Goal: Task Accomplishment & Management: Complete application form

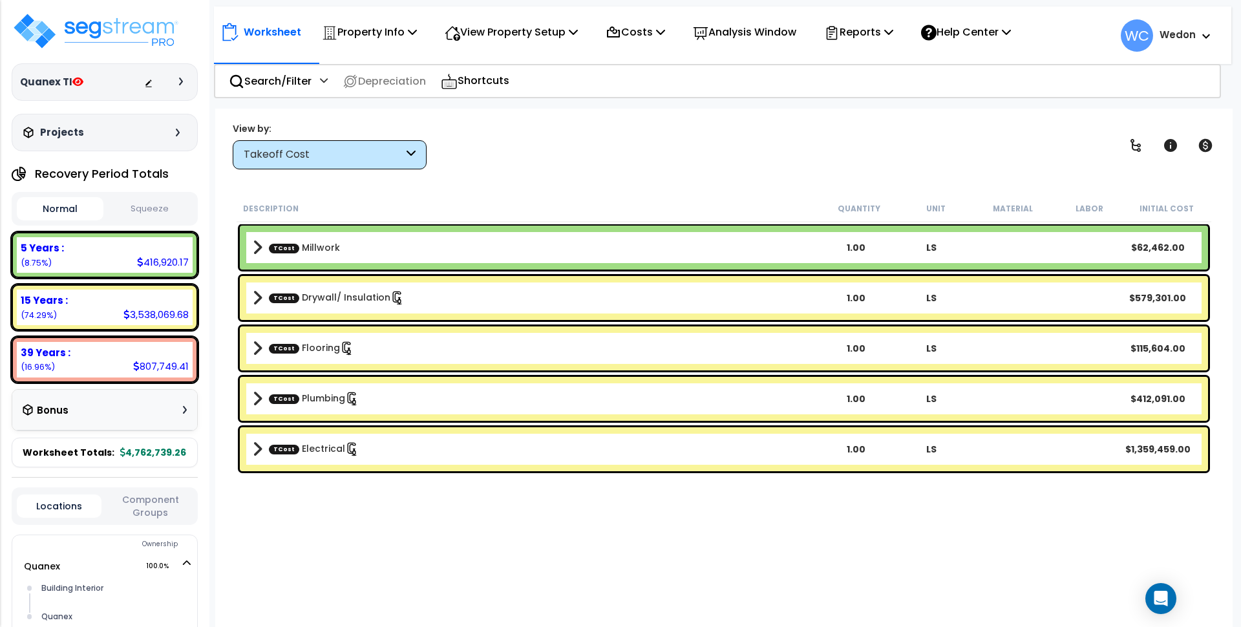
click at [307, 159] on div "Takeoff Cost" at bounding box center [324, 154] width 160 height 15
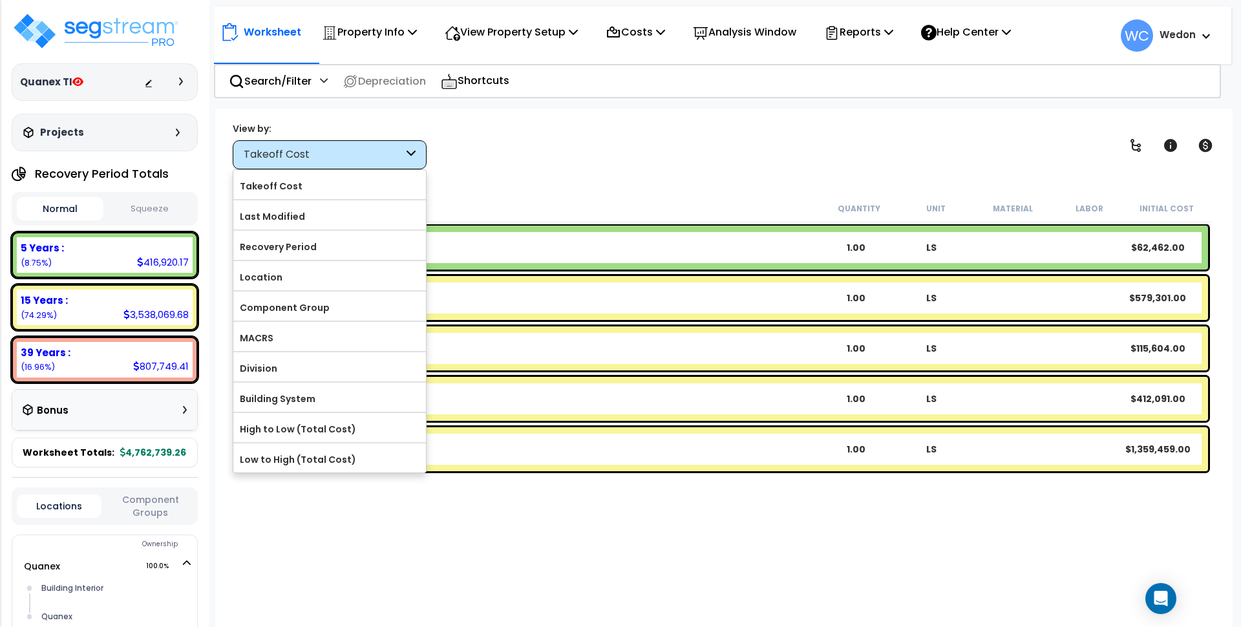
click at [594, 147] on div "View by: Takeoff Cost Takeoff Cost" at bounding box center [723, 145] width 991 height 48
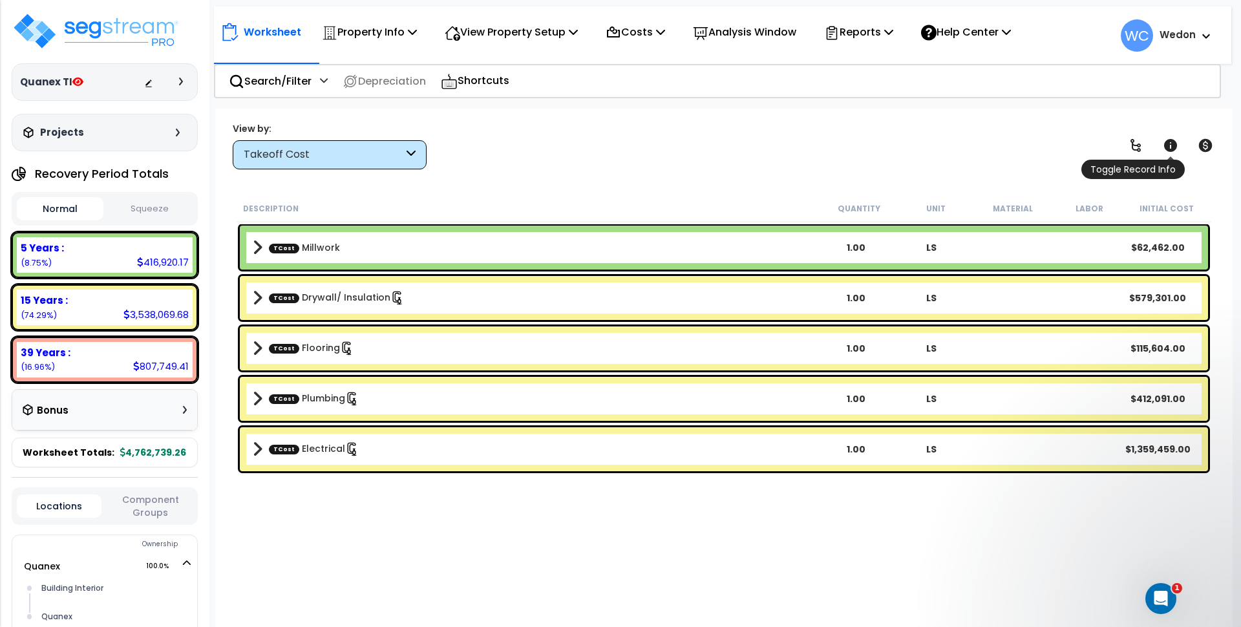
click at [1168, 145] on icon at bounding box center [1170, 145] width 13 height 13
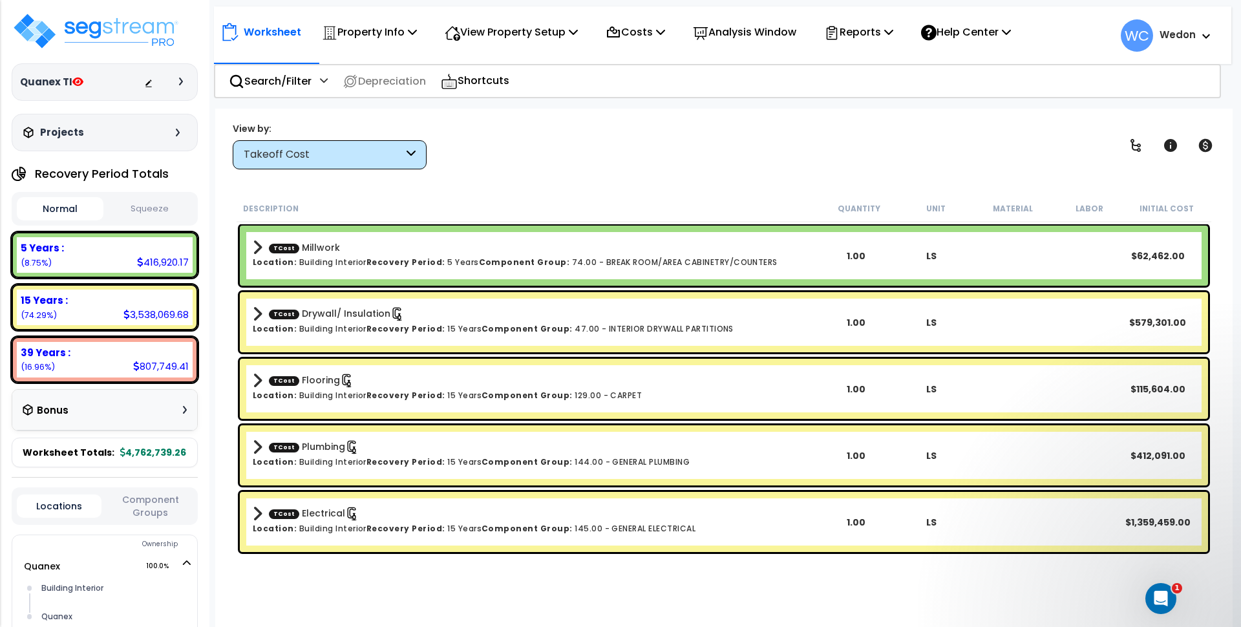
scroll to position [57, 0]
click at [398, 154] on div "Takeoff Cost" at bounding box center [324, 154] width 160 height 15
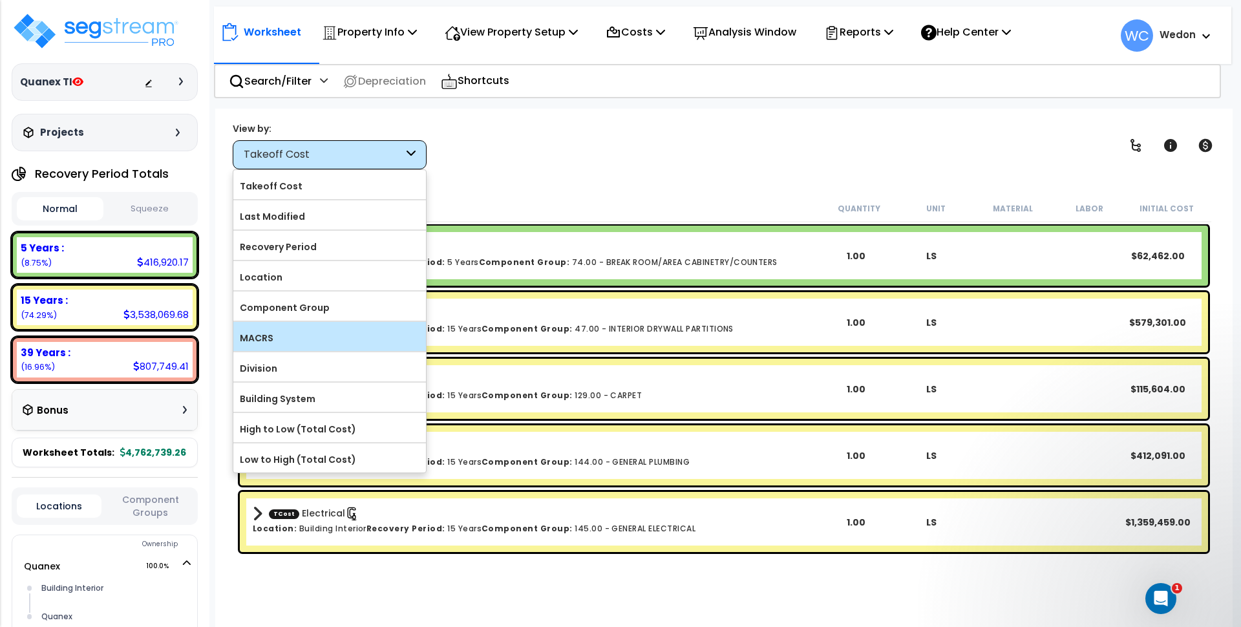
click at [315, 340] on label "MACRS" at bounding box center [329, 337] width 193 height 19
click at [0, 0] on input "MACRS" at bounding box center [0, 0] width 0 height 0
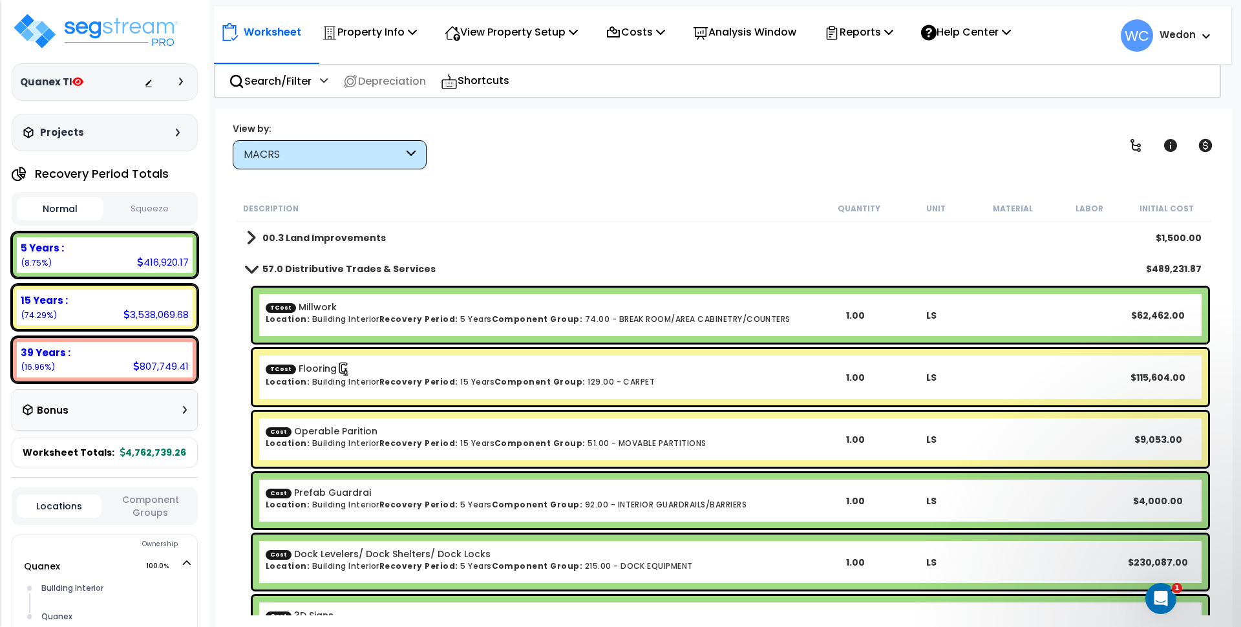
scroll to position [0, 0]
click at [295, 268] on b "57.0 Distributive Trades & Services" at bounding box center [348, 268] width 173 height 13
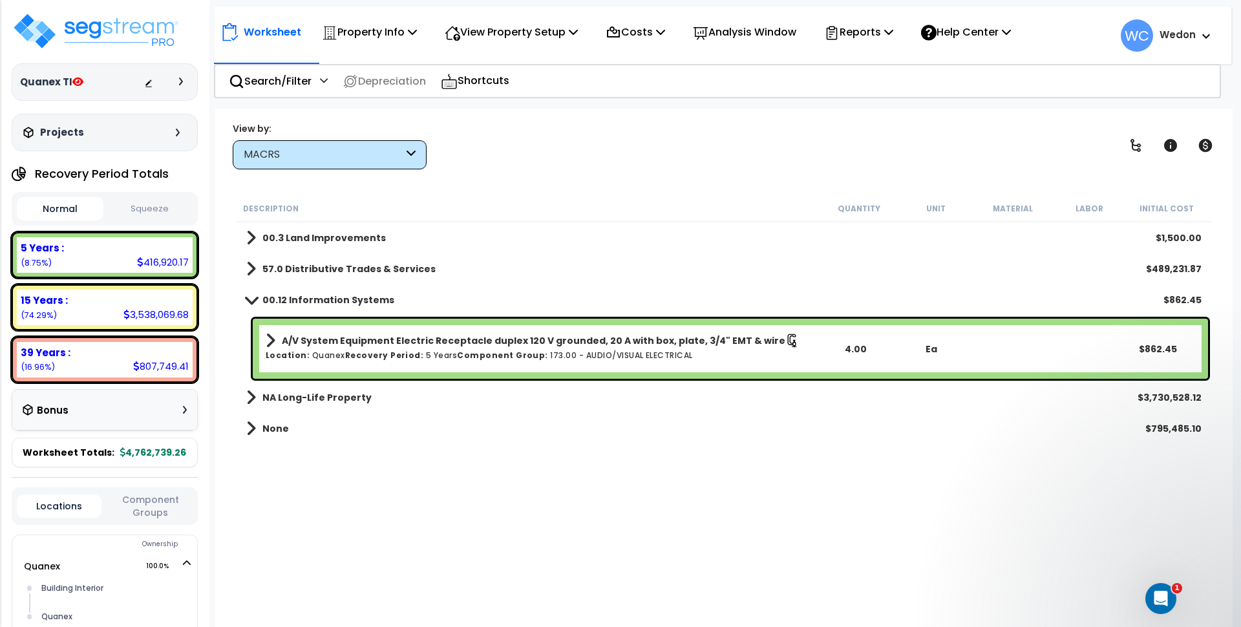
click at [318, 302] on b "00.12 Information Systems" at bounding box center [328, 299] width 132 height 13
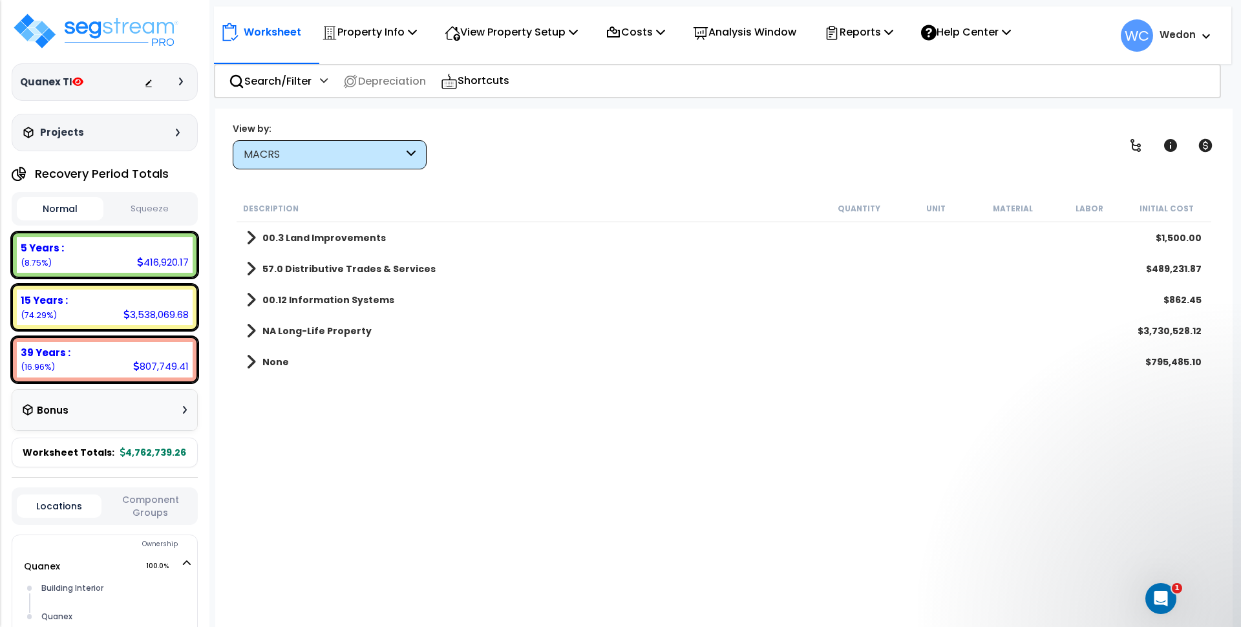
click at [271, 359] on b "None" at bounding box center [275, 361] width 26 height 13
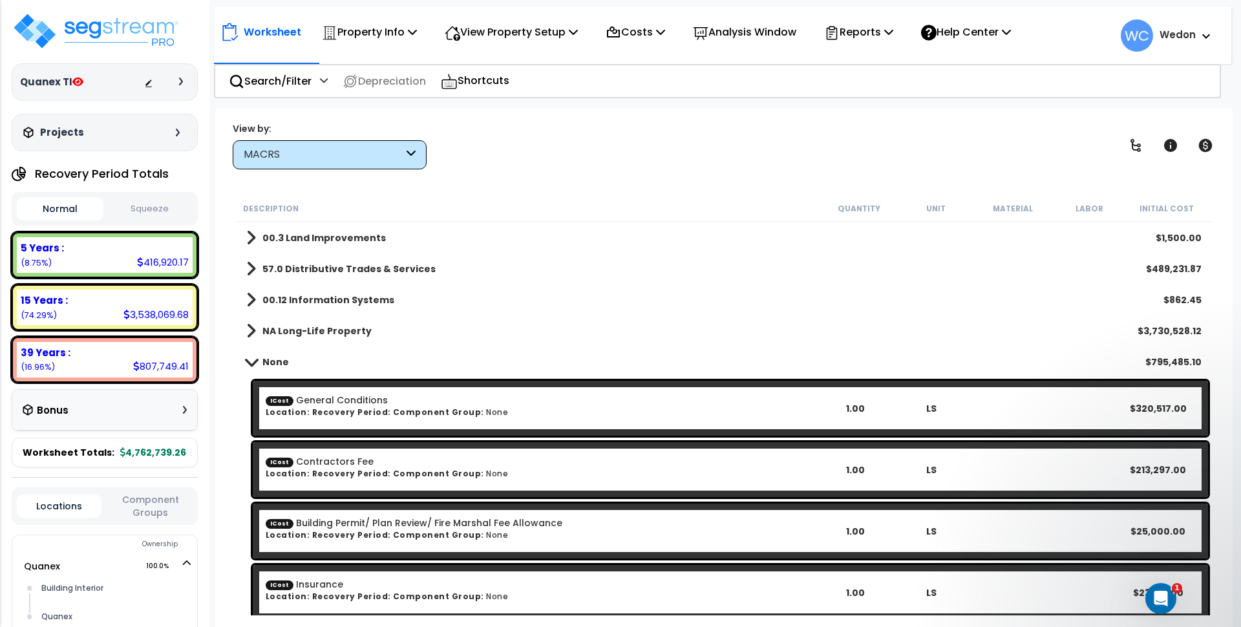
click at [286, 359] on b "None" at bounding box center [275, 361] width 26 height 13
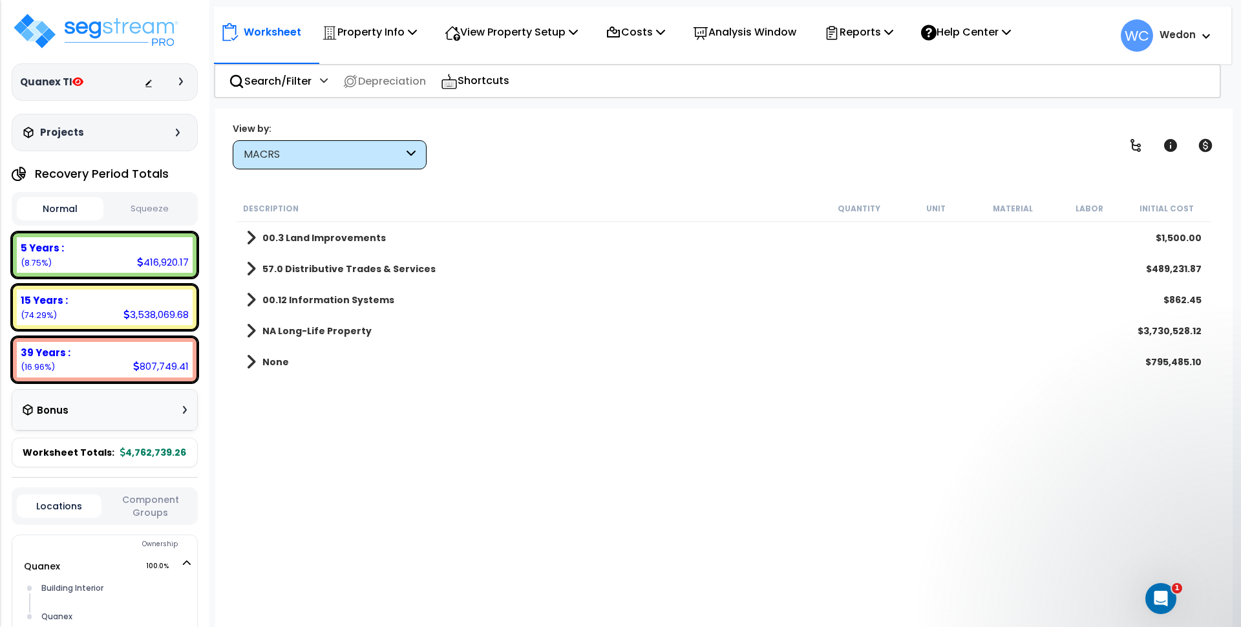
click at [298, 240] on b "00.3 Land Improvements" at bounding box center [323, 237] width 123 height 13
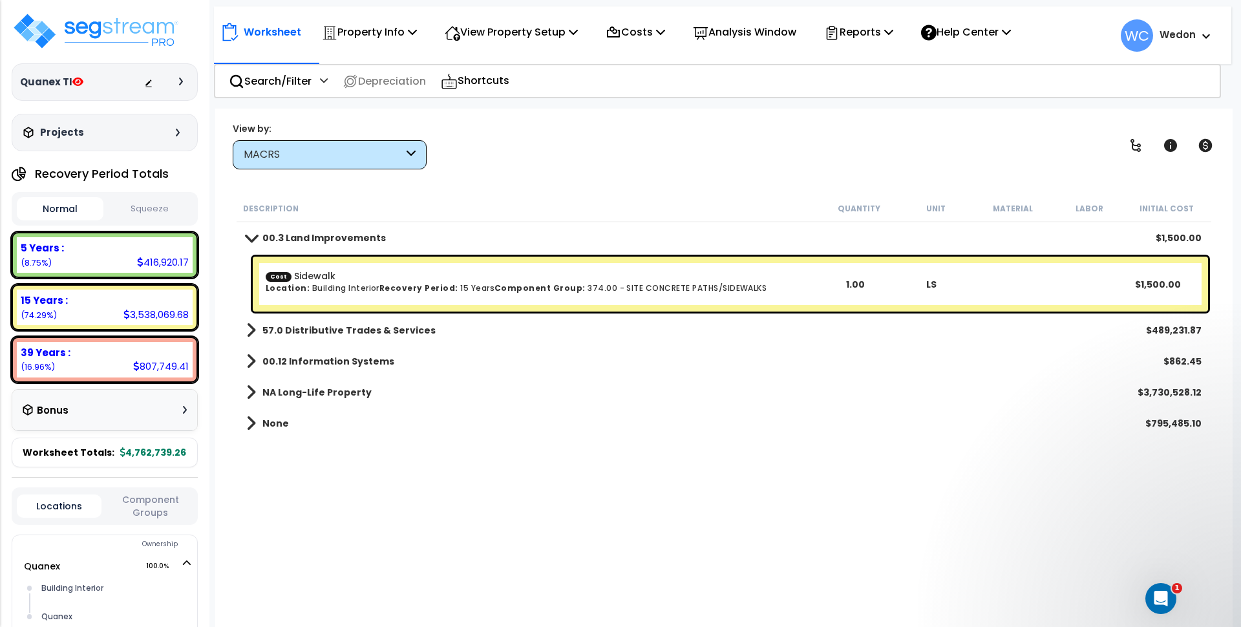
click at [277, 332] on b "57.0 Distributive Trades & Services" at bounding box center [348, 330] width 173 height 13
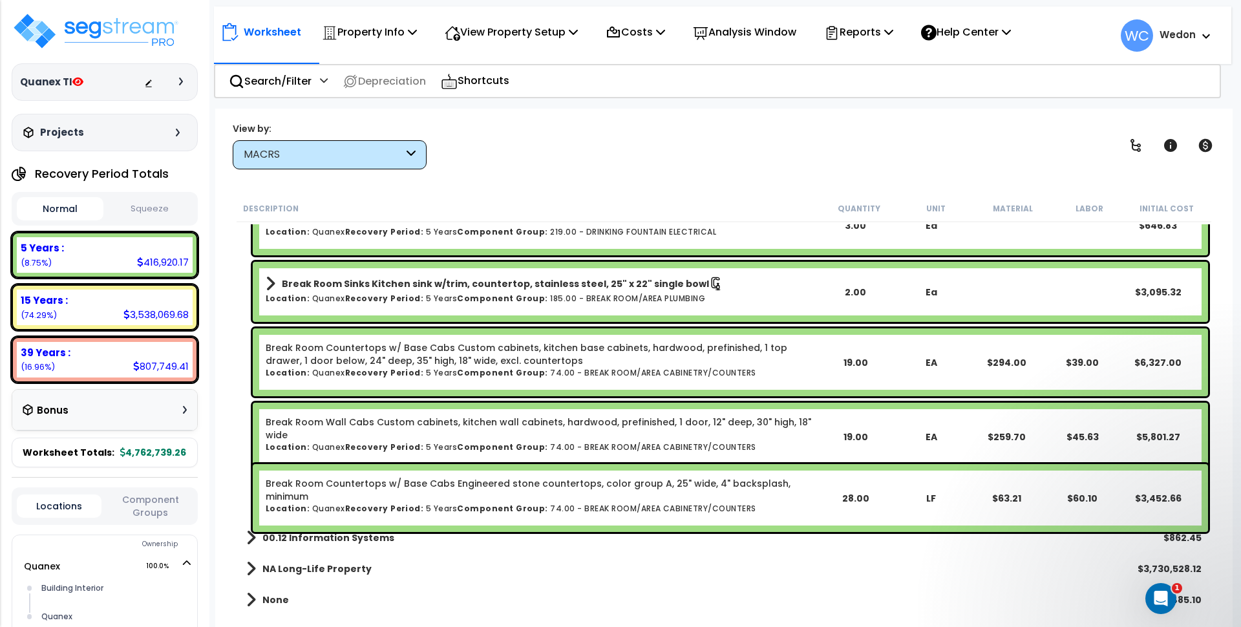
scroll to position [57, 0]
click at [301, 566] on b "NA Long-Life Property" at bounding box center [316, 568] width 109 height 13
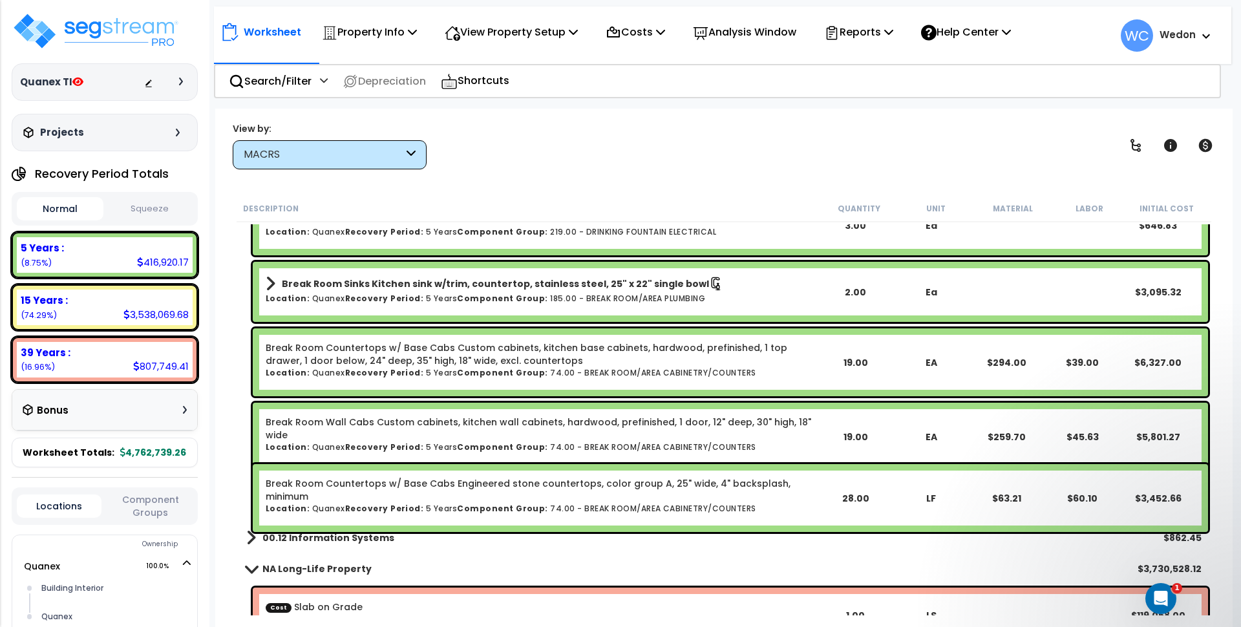
click at [319, 538] on b "00.12 Information Systems" at bounding box center [328, 537] width 132 height 13
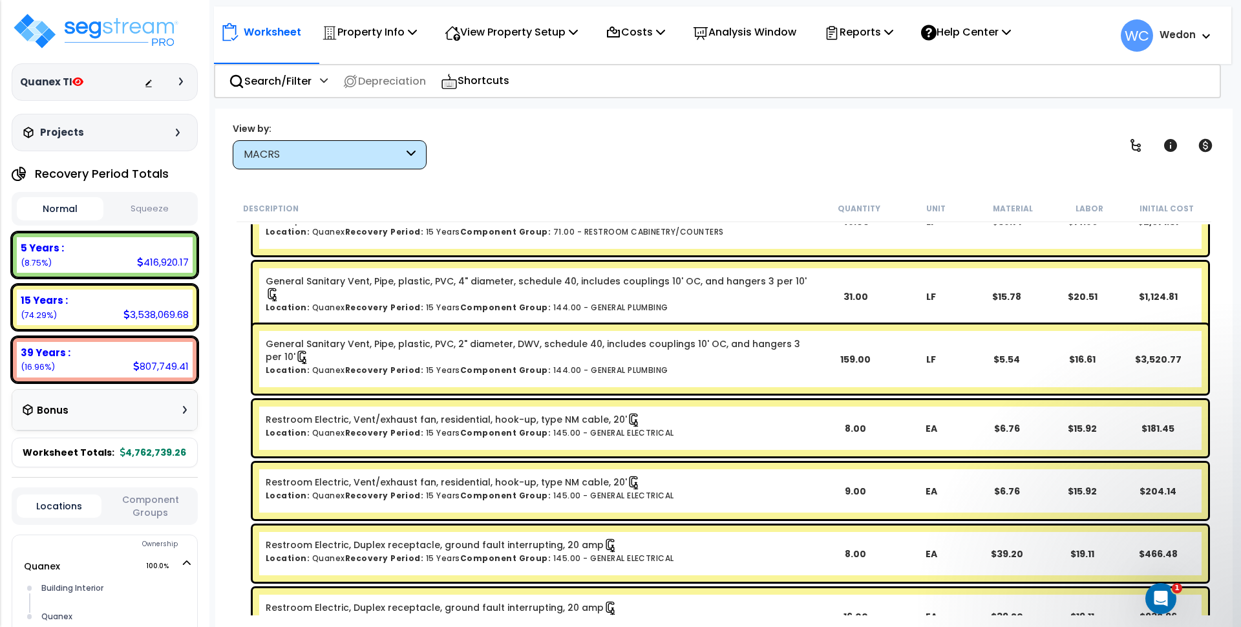
scroll to position [3898, 0]
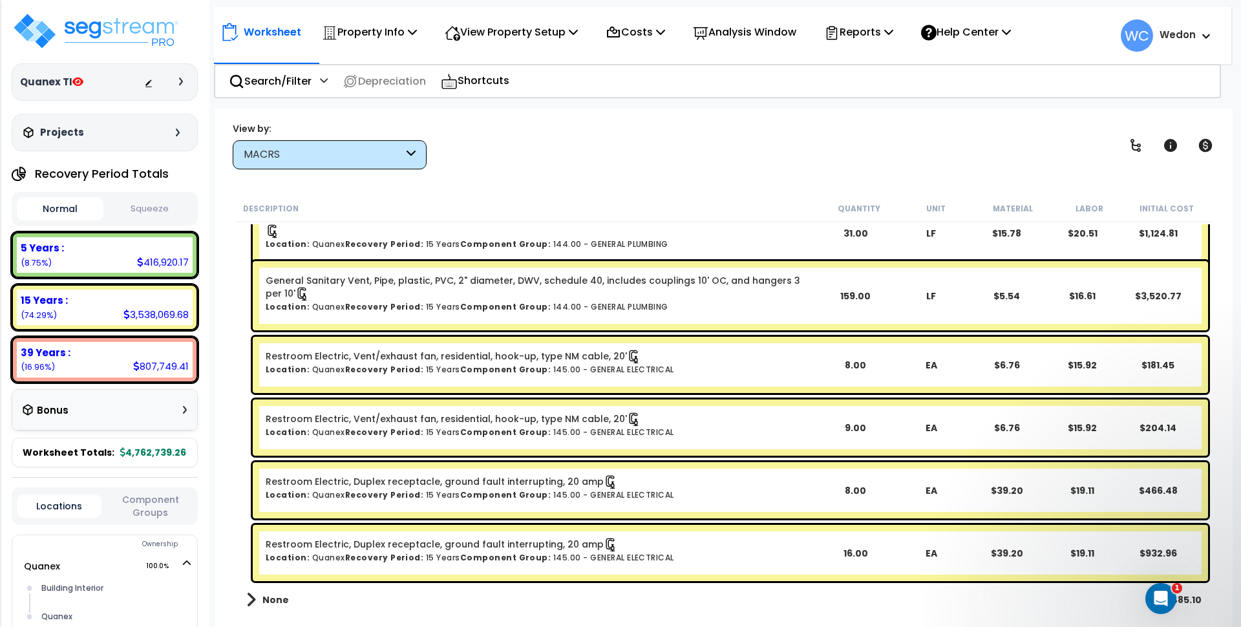
click at [273, 598] on b "None" at bounding box center [275, 599] width 26 height 13
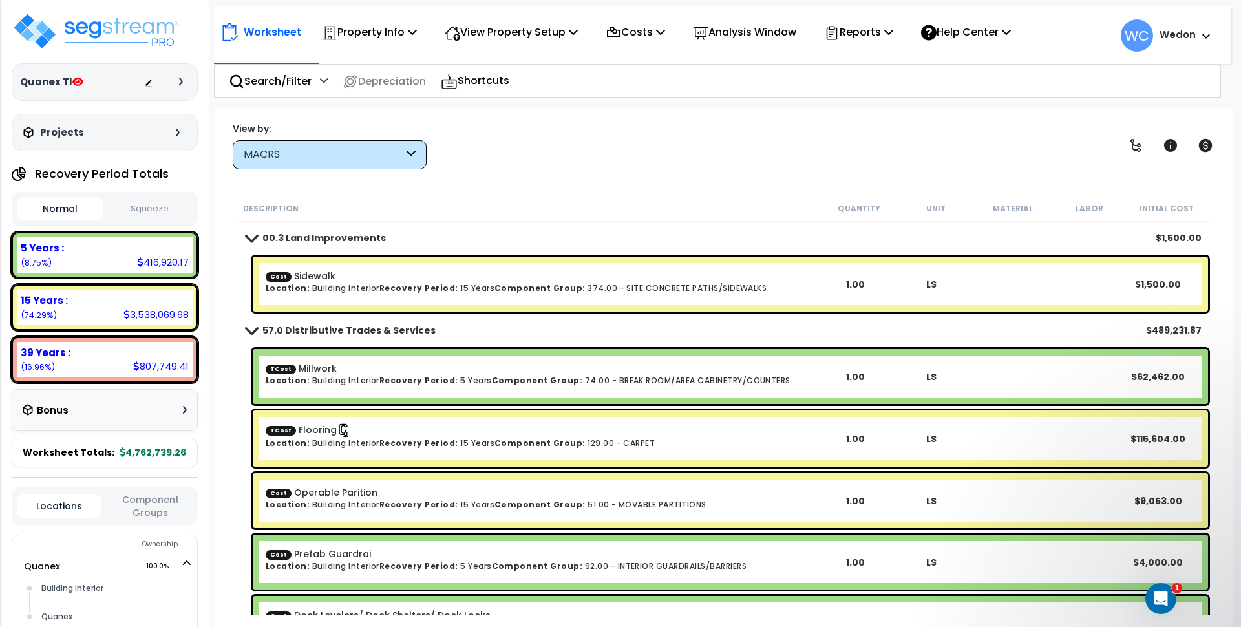
scroll to position [0, 0]
click at [385, 33] on p "Property Info" at bounding box center [369, 31] width 95 height 17
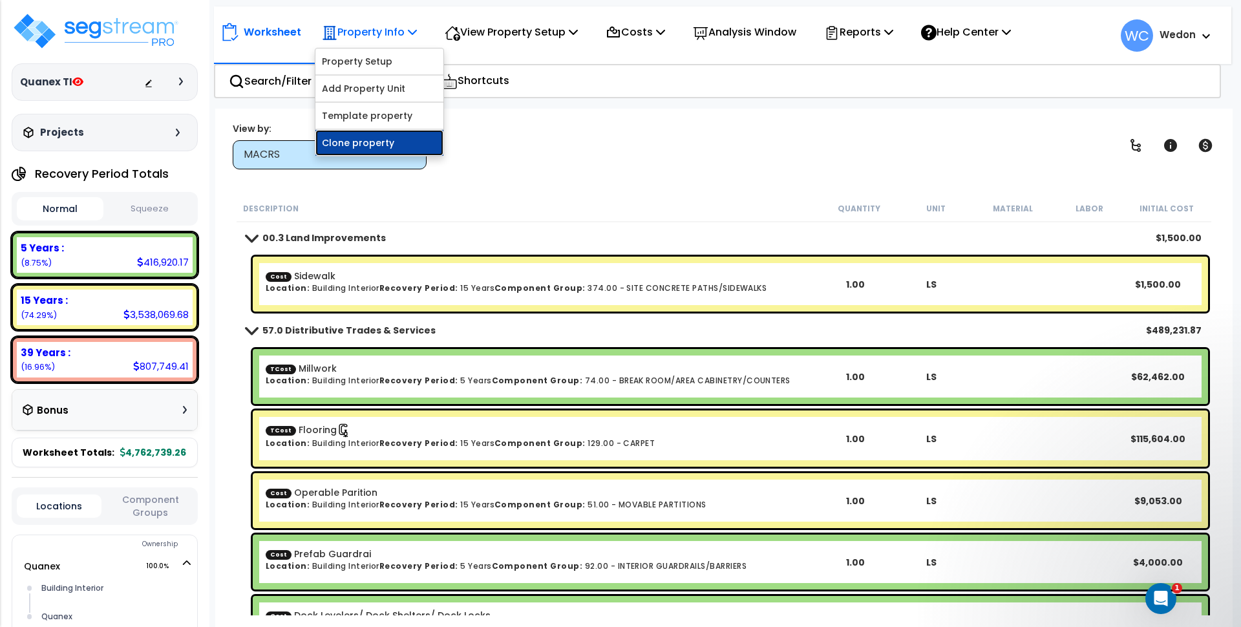
click at [361, 145] on link "Clone property" at bounding box center [379, 143] width 128 height 26
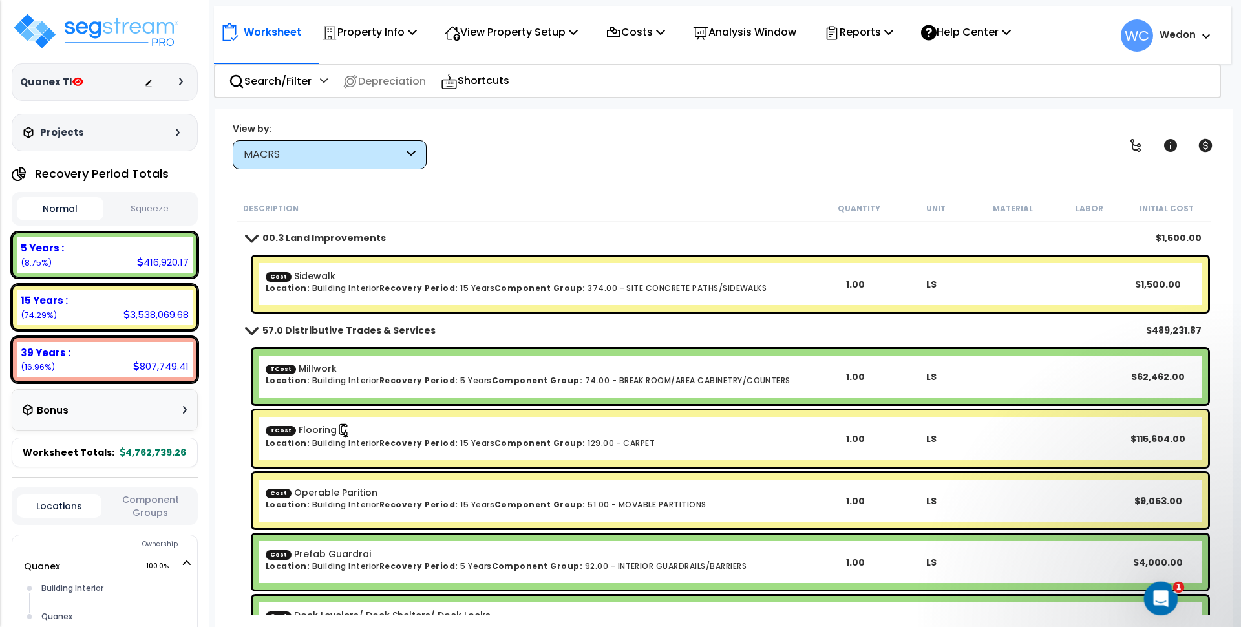
click at [1162, 601] on icon "Open Intercom Messenger" at bounding box center [1158, 596] width 21 height 21
click at [129, 302] on button "1 Messages" at bounding box center [97, 277] width 65 height 52
click at [194, 371] on div "SegBot • 11h ago" at bounding box center [97, 381] width 194 height 21
click at [10, 309] on icon "Home" at bounding box center [5, 314] width 10 height 10
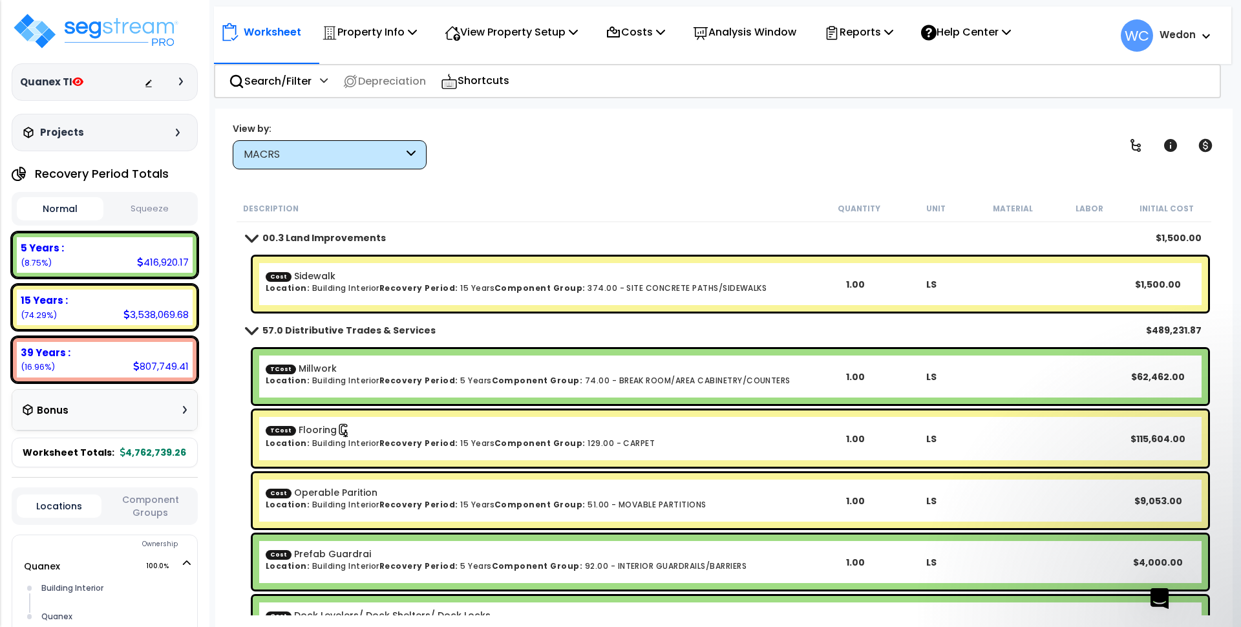
click at [10, 216] on icon "go back" at bounding box center [5, 210] width 10 height 10
click at [129, 308] on span "If you need any more help with using the benefit estimate feature, I’m here to …" at bounding box center [96, 340] width 193 height 64
click at [9, 321] on icon "Close" at bounding box center [5, 324] width 7 height 7
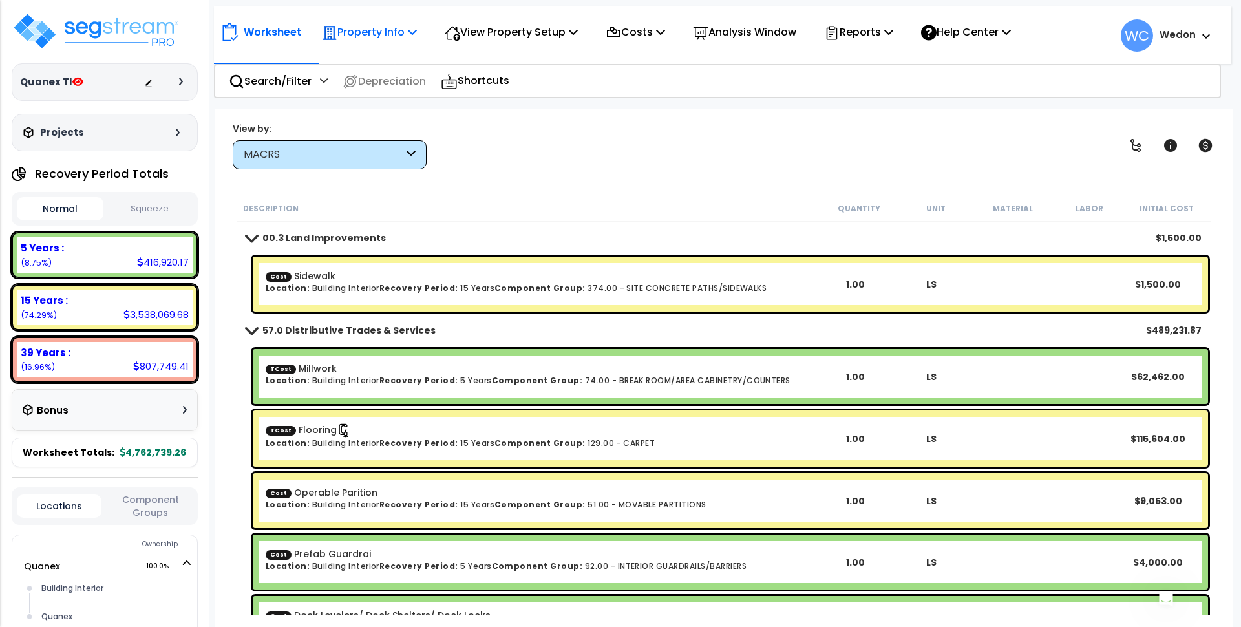
click at [380, 32] on p "Property Info" at bounding box center [369, 31] width 95 height 17
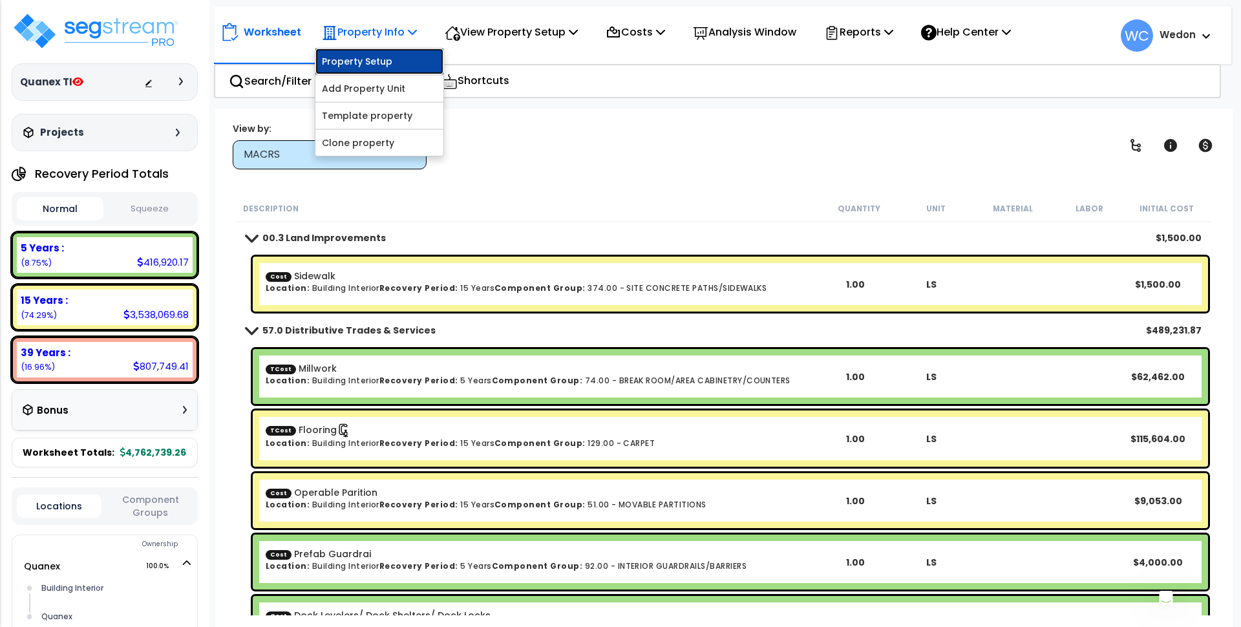
click at [370, 67] on link "Property Setup" at bounding box center [379, 61] width 128 height 26
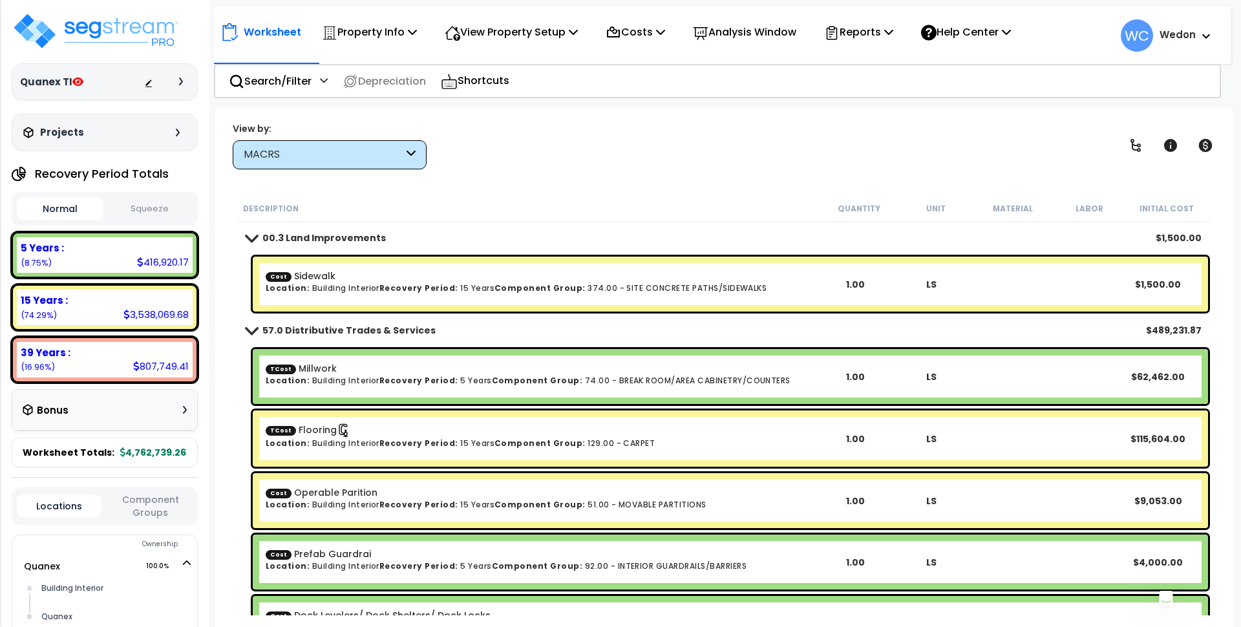
scroll to position [0, 0]
click at [381, 26] on p "Property Info" at bounding box center [369, 31] width 95 height 17
click at [554, 185] on div "Worksheet Property Info Property Setup Add Property Unit Template property Clon…" at bounding box center [723, 422] width 1017 height 627
click at [384, 28] on p "Property Info" at bounding box center [369, 31] width 95 height 17
click at [687, 165] on div "View by: MACRS Takeoff Cost" at bounding box center [723, 145] width 991 height 48
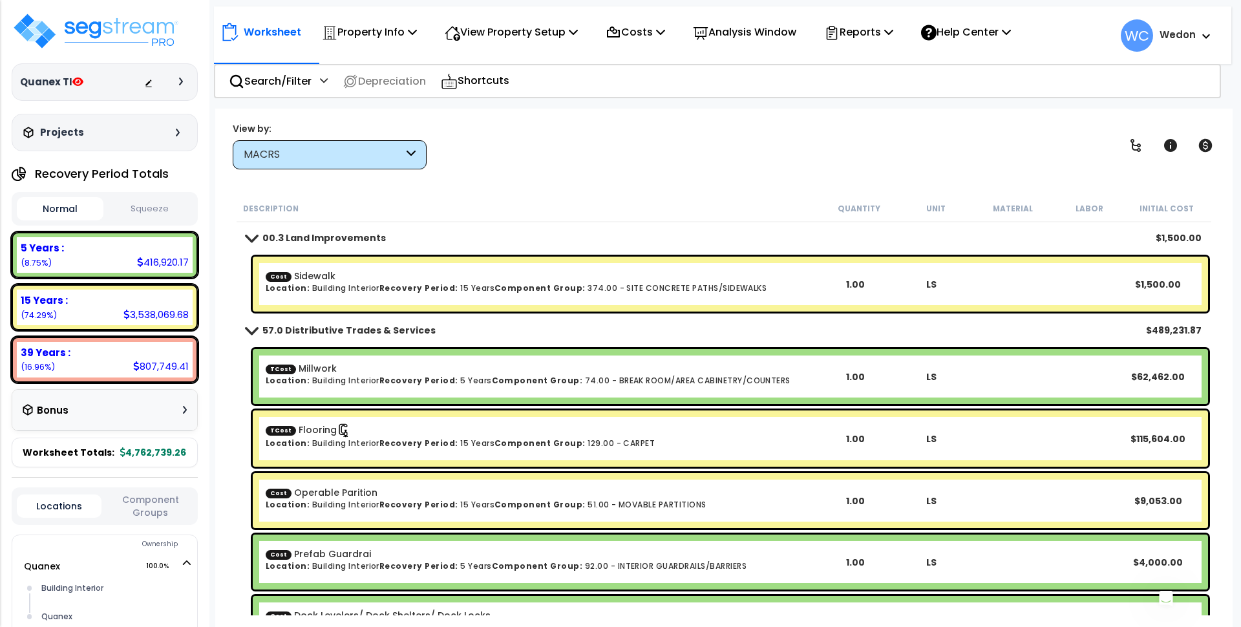
click at [555, 125] on div "View by: MACRS Takeoff Cost" at bounding box center [723, 145] width 991 height 48
click at [1162, 584] on div "Open Intercom Messenger" at bounding box center [1163, 596] width 43 height 43
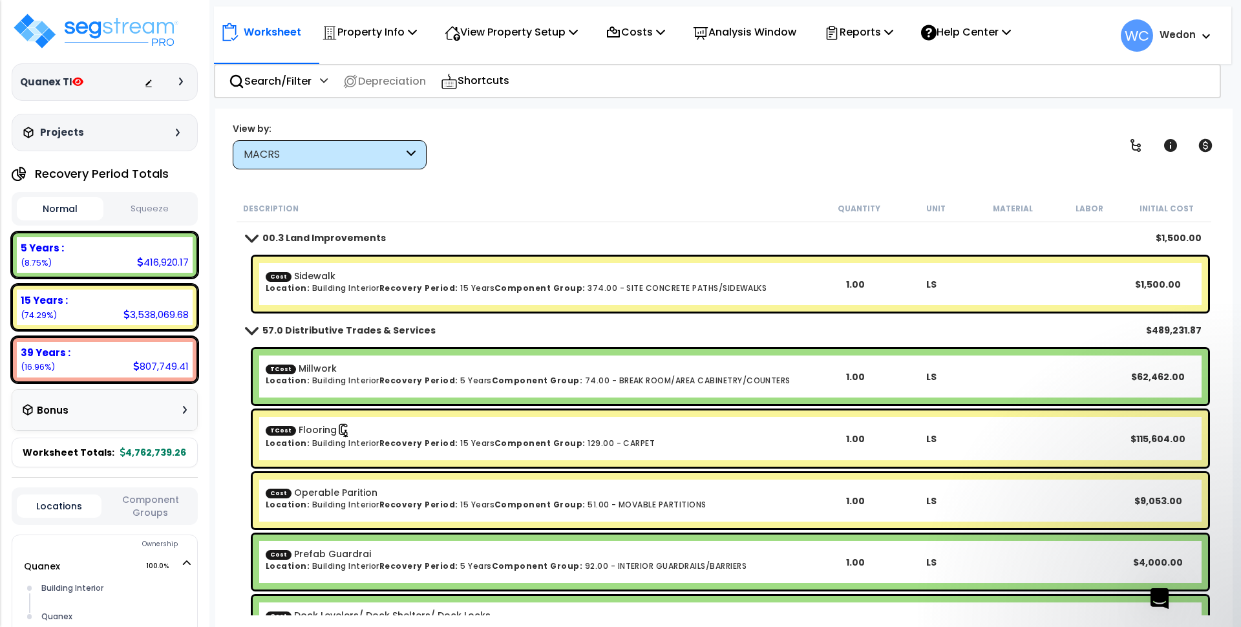
drag, startPoint x: 162, startPoint y: 434, endPoint x: 60, endPoint y: 450, distance: 103.4
click at [60, 450] on div "If you are satisfied, please click on "That Helped 👍" button. If not, click on …" at bounding box center [97, 463] width 152 height 63
copy div "That Helped 👍""
click at [53, 255] on textarea "Message…" at bounding box center [97, 244] width 172 height 22
paste textarea "That Helped 👍"
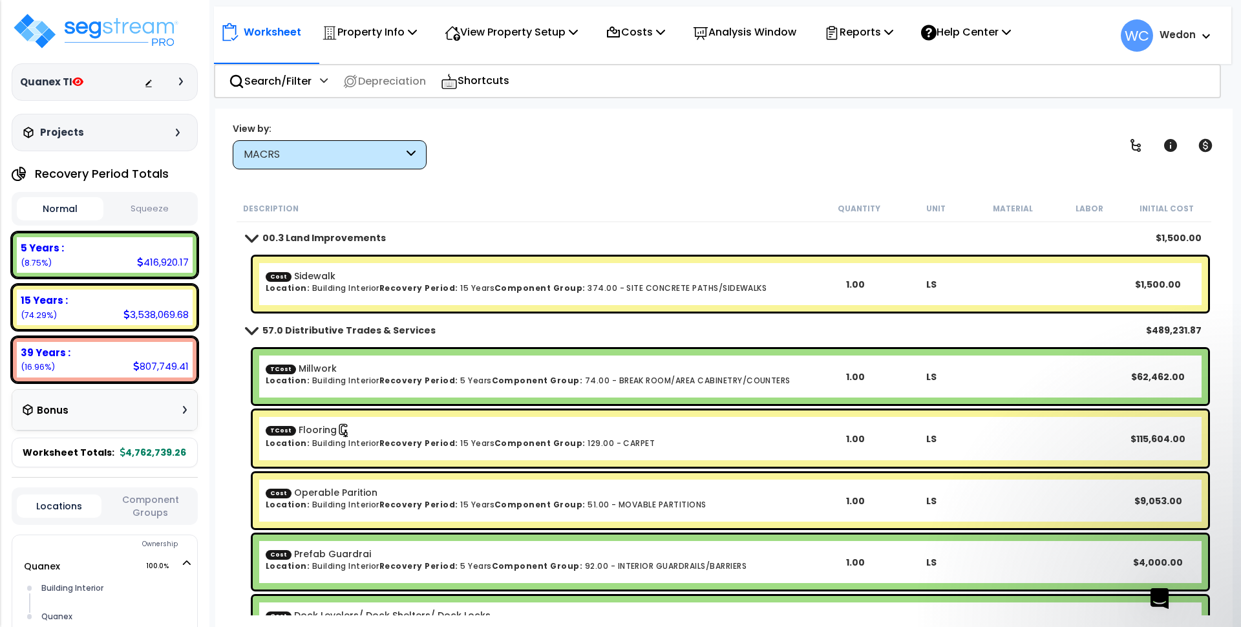
type textarea "That Helped 👍"
click at [178, 271] on icon "Send a message…" at bounding box center [172, 265] width 10 height 10
click at [123, 626] on div "That Helped 👍 Wedon • Just now" at bounding box center [96, 633] width 173 height 0
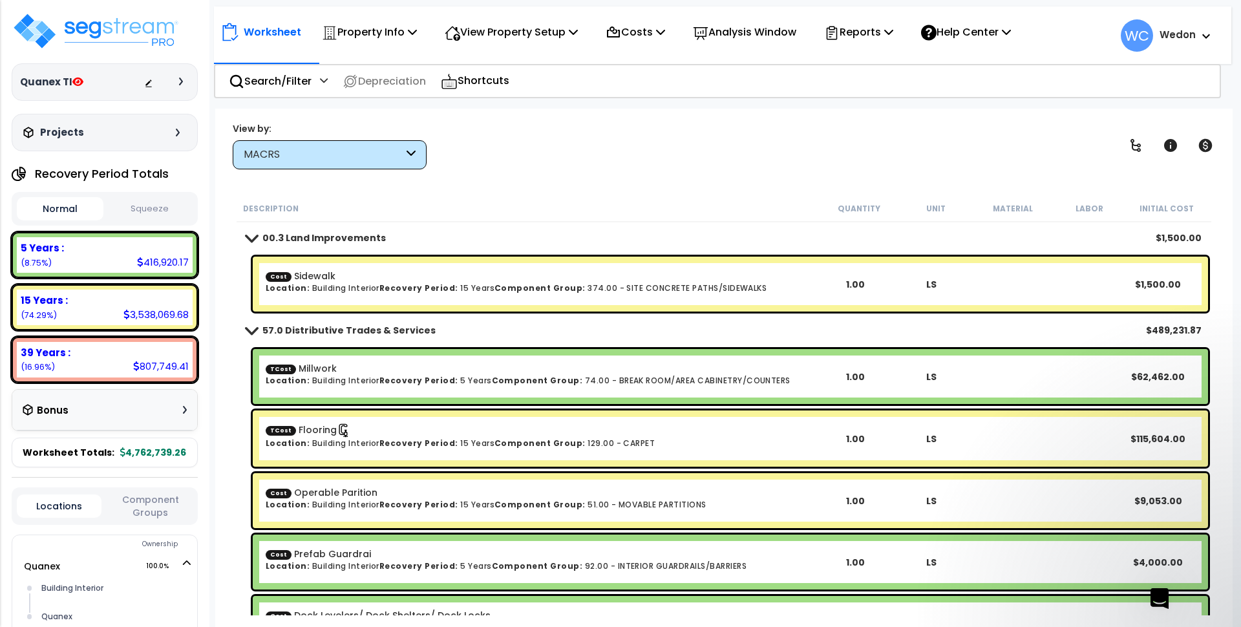
click at [179, 223] on icon "Close" at bounding box center [174, 222] width 10 height 10
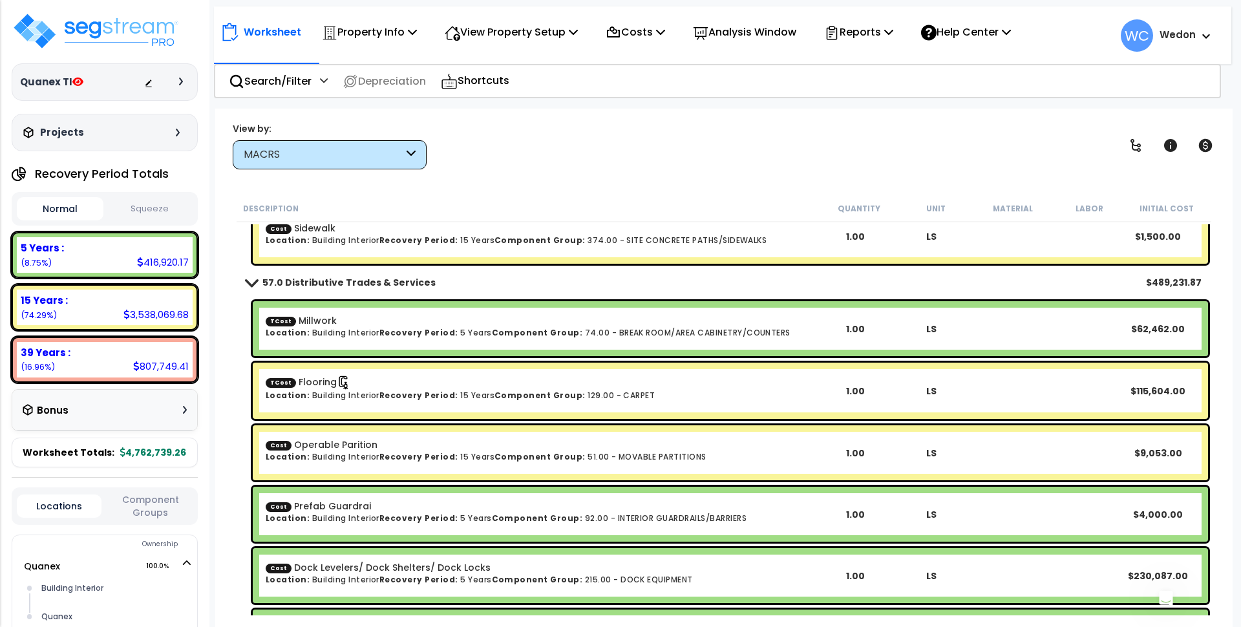
scroll to position [0, 0]
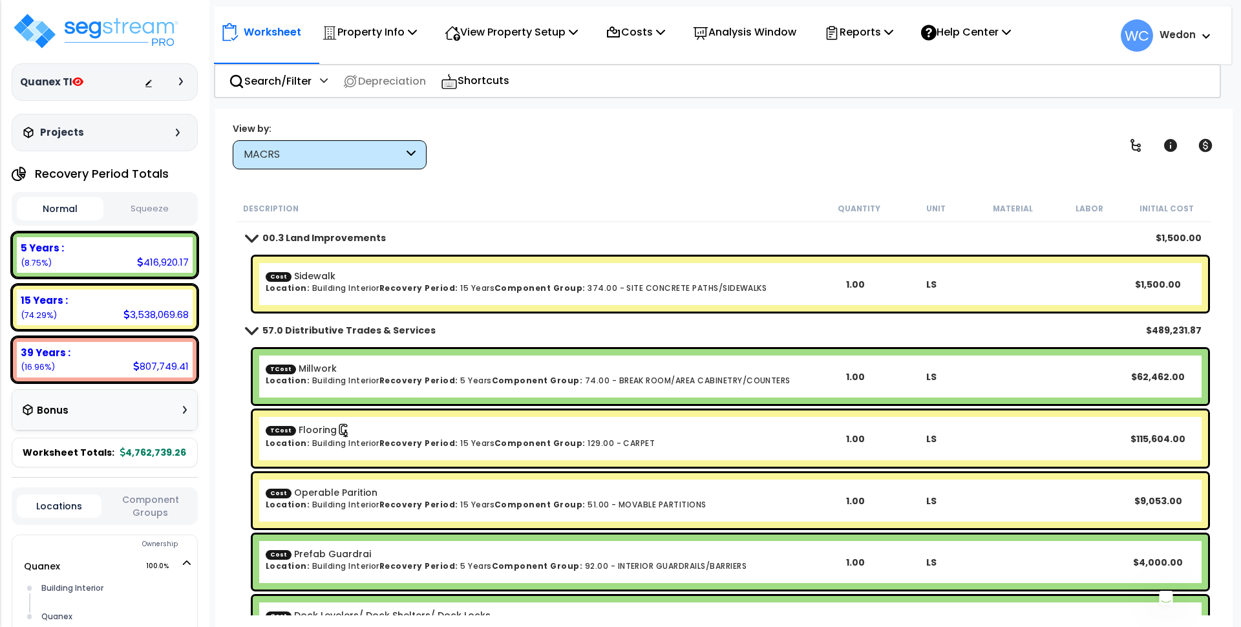
click at [516, 159] on div "View by: MACRS Takeoff Cost" at bounding box center [723, 145] width 991 height 48
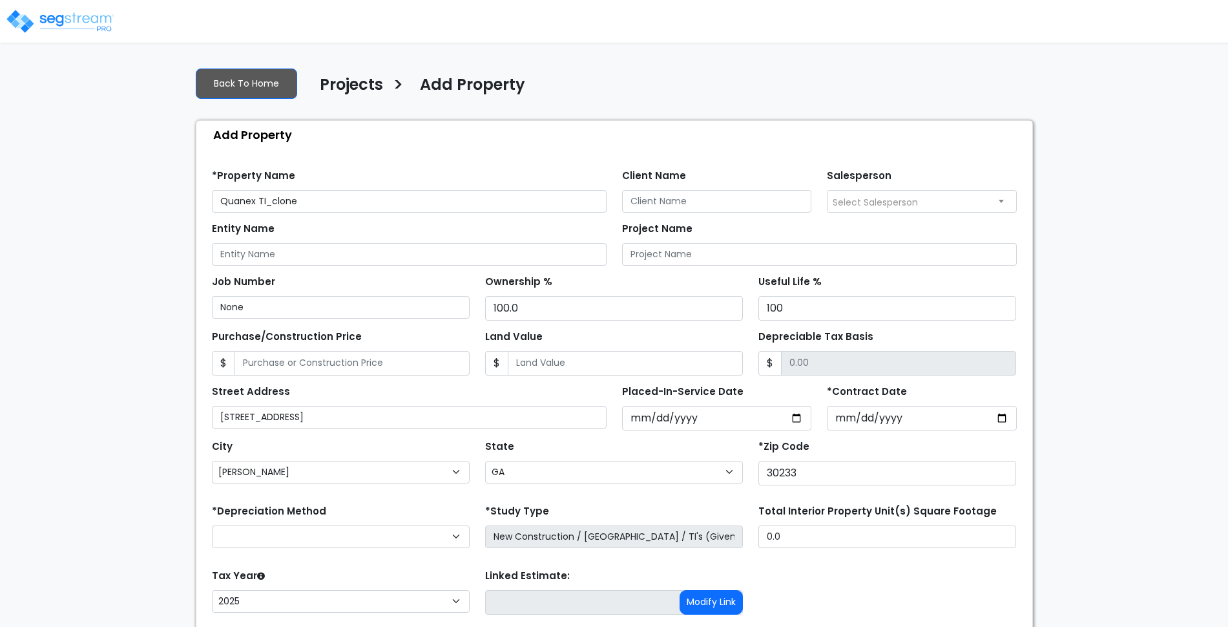
select select "[PERSON_NAME]"
select select "GA"
select select
select select "NEW"
select select "2025"
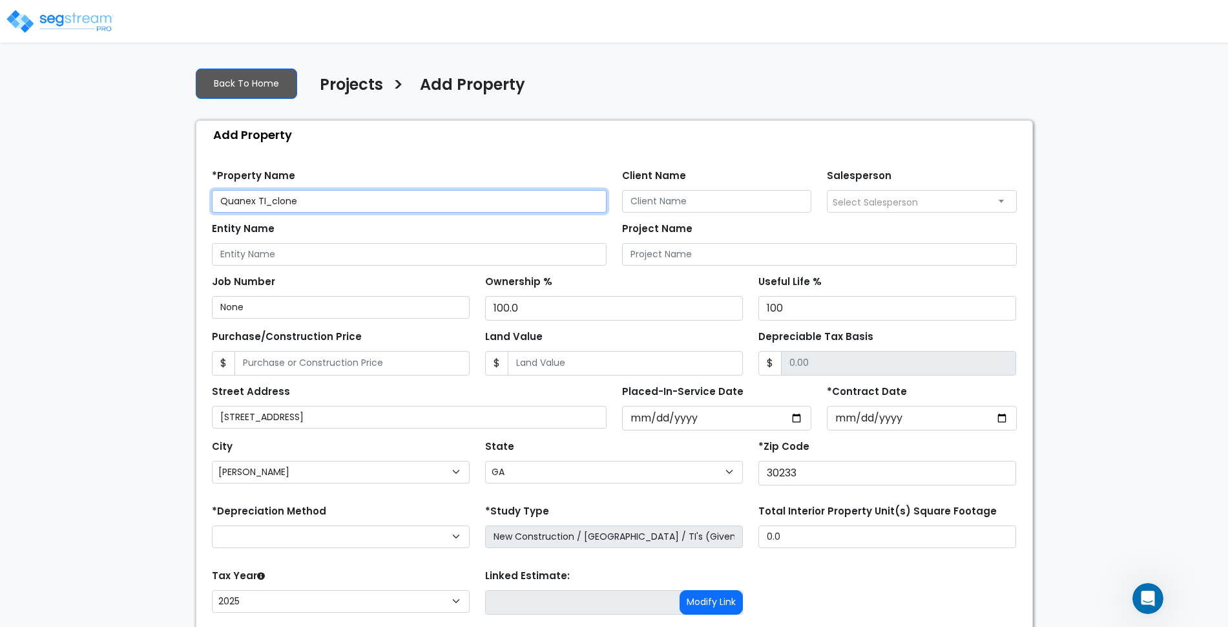
click at [379, 197] on input "Quanex TI_clone" at bounding box center [409, 201] width 395 height 23
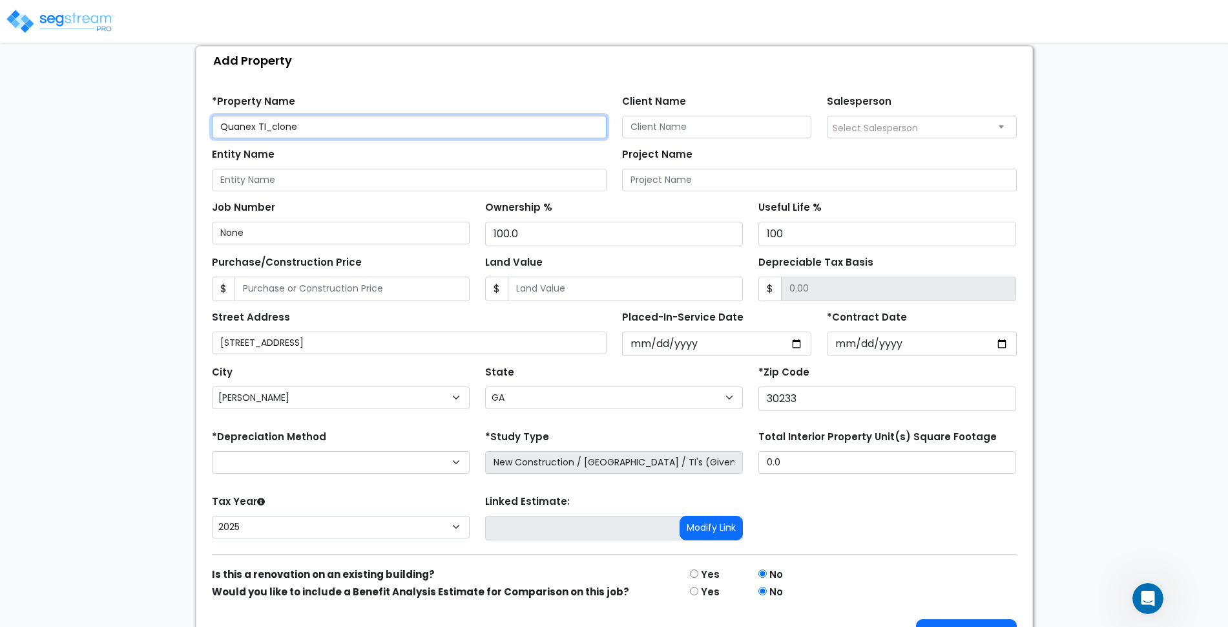
scroll to position [110, 0]
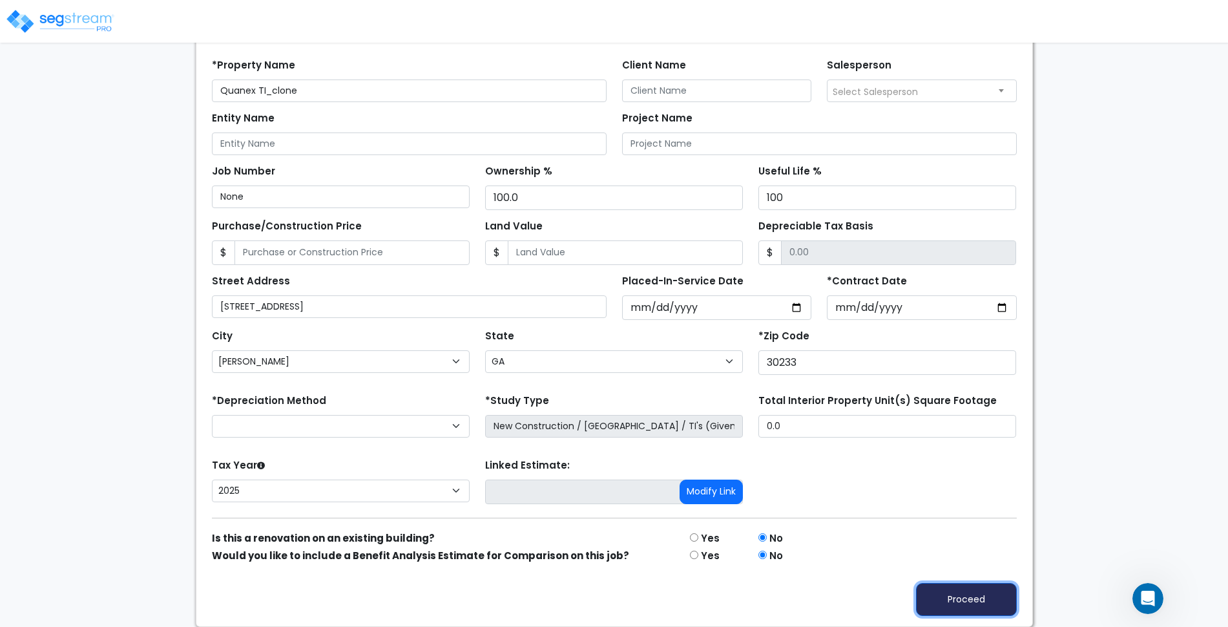
click at [960, 598] on button "Proceed" at bounding box center [966, 599] width 101 height 33
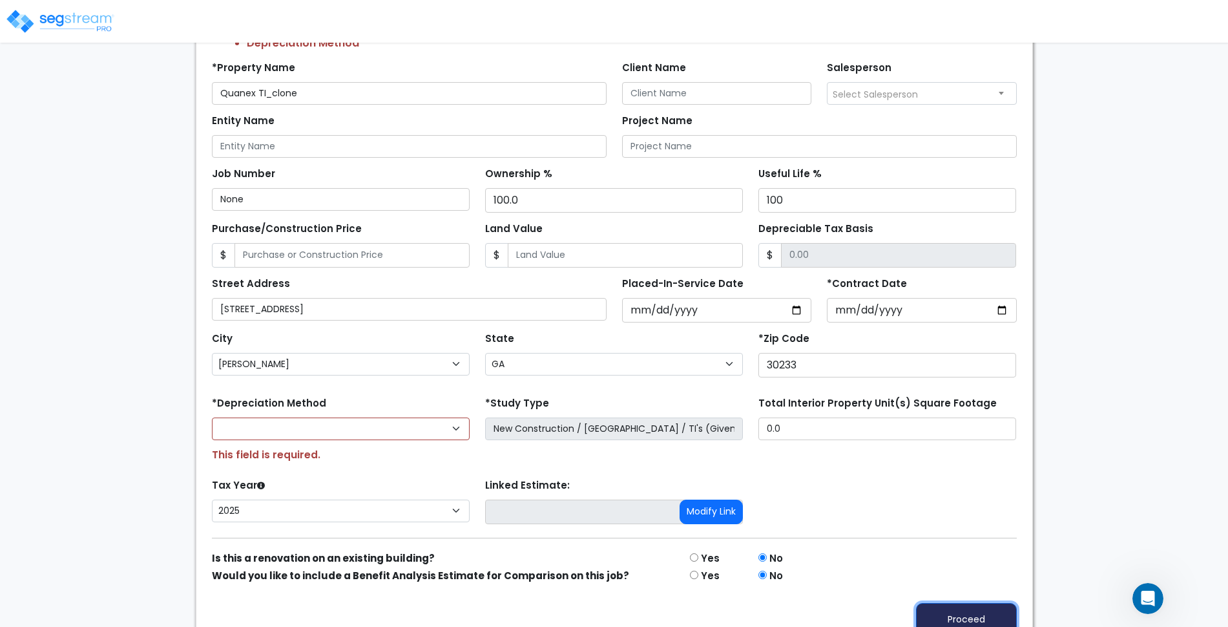
scroll to position [171, 0]
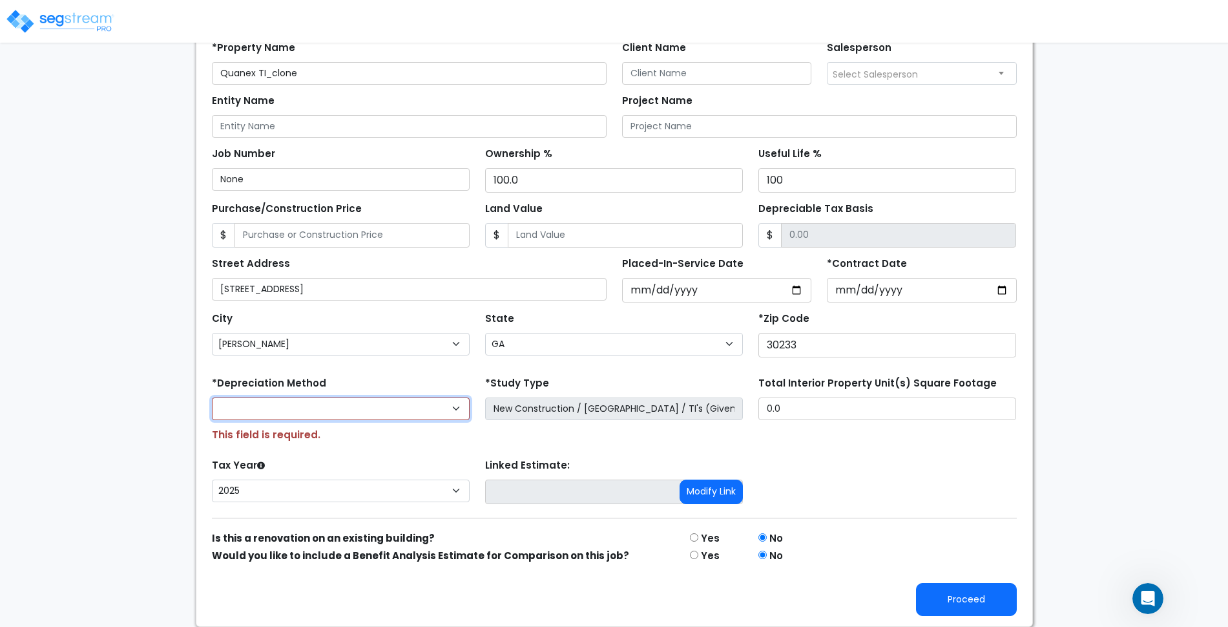
click at [442, 408] on select "Commercial MACRS (GDS) Residential Rental MACRS (GDS) Commercial MACRS (ADS) Co…" at bounding box center [341, 408] width 258 height 23
select select "CM(Q-FMCS"
click at [402, 447] on form "*Property Name Quanex TI_clone Client Name Salesperson None 100" at bounding box center [614, 324] width 805 height 584
click at [430, 409] on select "Commercial MACRS (GDS) Residential Rental MACRS (GDS) Commercial MACRS (ADS) Co…" at bounding box center [341, 408] width 258 height 23
drag, startPoint x: 430, startPoint y: 409, endPoint x: 483, endPoint y: 397, distance: 53.6
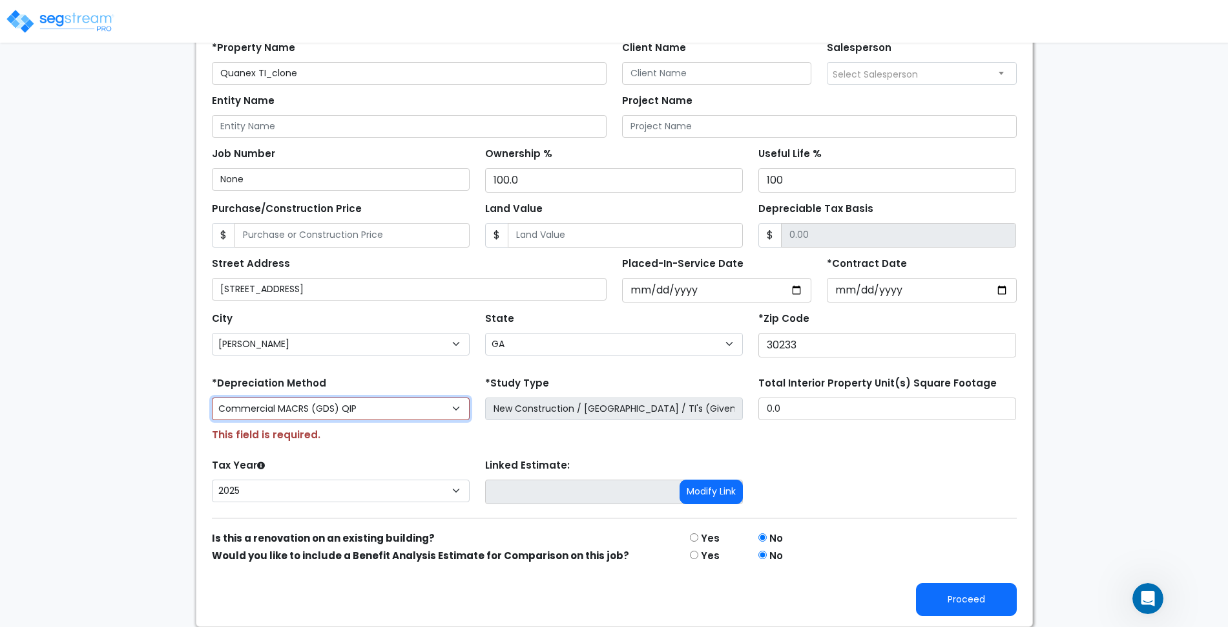
click at [430, 409] on select "Commercial MACRS (GDS) Residential Rental MACRS (GDS) Commercial MACRS (ADS) Co…" at bounding box center [341, 408] width 258 height 23
click at [968, 602] on button "Proceed" at bounding box center [966, 599] width 101 height 33
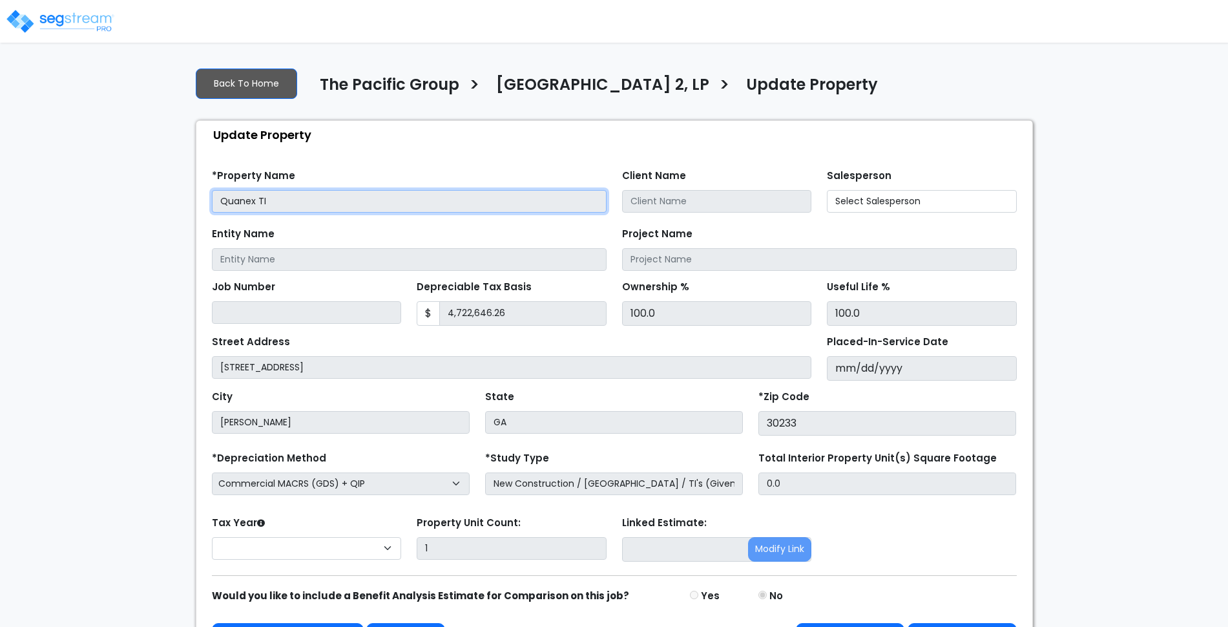
select select "2025"
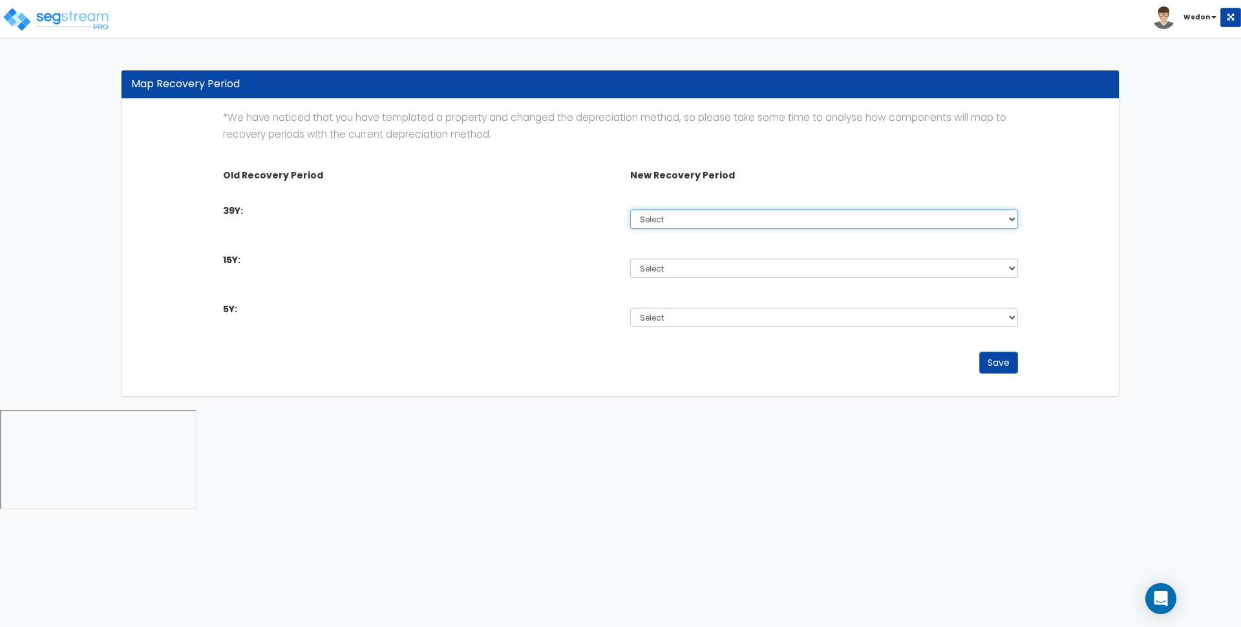
click at [850, 220] on select "Select Non-Depreciable Land 5 Year 7 Year 15 Year 15 Year QIP 39 Year" at bounding box center [824, 218] width 388 height 19
select select "39Y_1"
click at [630, 209] on select "Select Non-Depreciable Land 5 Year 7 Year 15 Year 15 Year QIP 39 Year" at bounding box center [824, 218] width 388 height 19
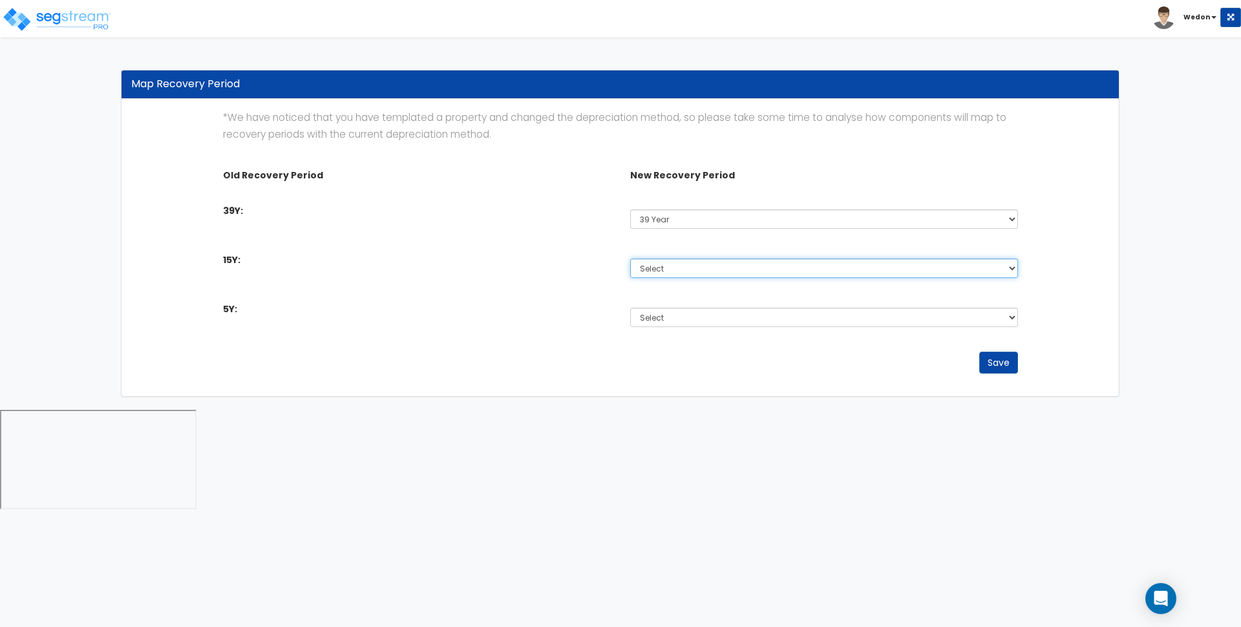
click at [708, 266] on select "Select Non-Depreciable Land 5 Year 7 Year 15 Year 15 Year QIP 39 Year" at bounding box center [824, 267] width 388 height 19
select select "15Y_2"
click at [630, 258] on select "Select Non-Depreciable Land 5 Year 7 Year 15 Year 15 Year QIP 39 Year" at bounding box center [824, 267] width 388 height 19
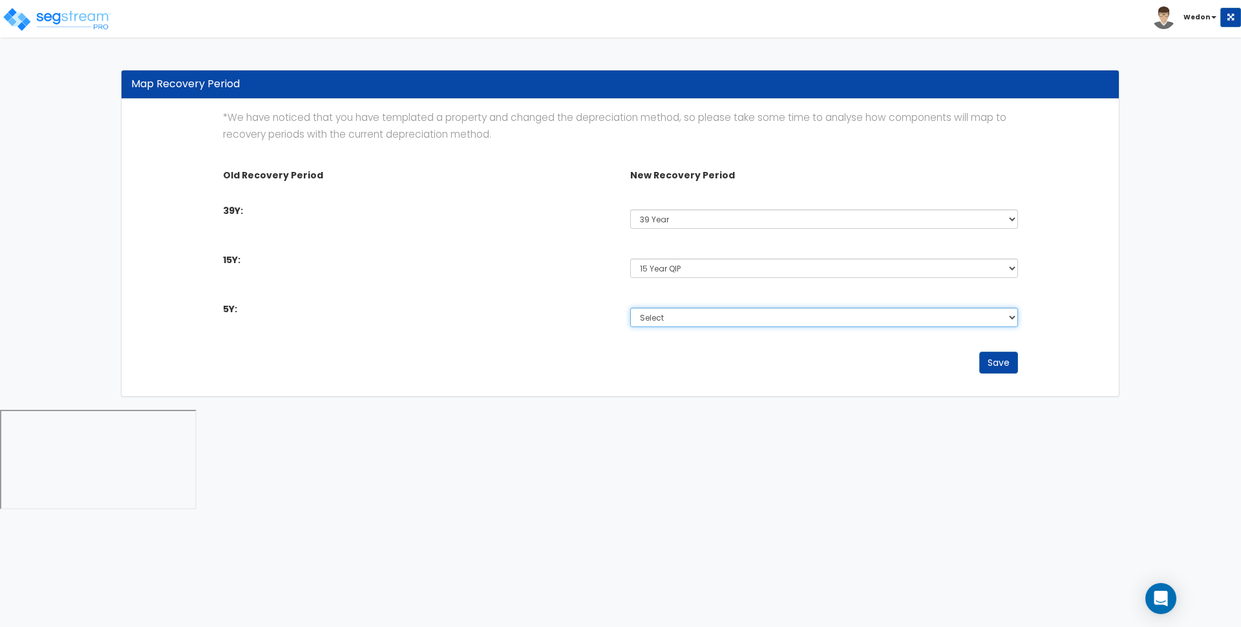
click at [685, 315] on select "Select Non-Depreciable Land 5 Year 7 Year 15 Year 15 Year QIP 39 Year" at bounding box center [824, 317] width 388 height 19
select select "5Y_1"
click at [630, 308] on select "Select Non-Depreciable Land 5 Year 7 Year 15 Year 15 Year QIP 39 Year" at bounding box center [824, 317] width 388 height 19
click at [739, 346] on div "Save" at bounding box center [620, 365] width 815 height 41
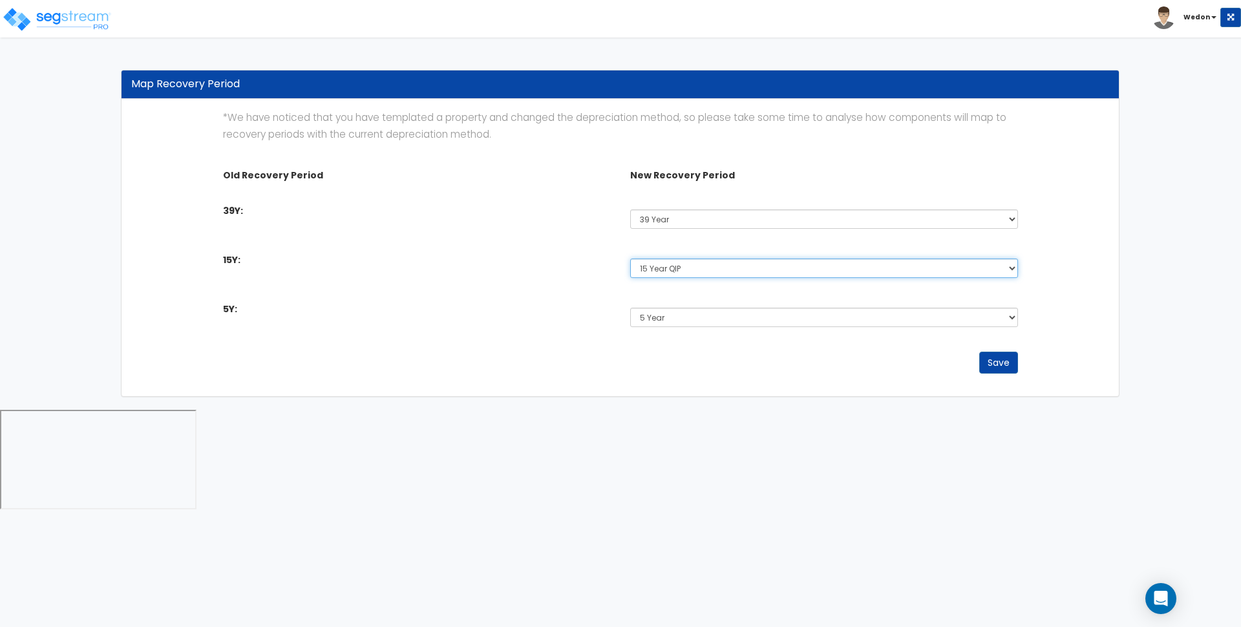
click at [914, 268] on select "Select Non-Depreciable Land 5 Year 7 Year 15 Year 15 Year QIP 39 Year" at bounding box center [824, 267] width 388 height 19
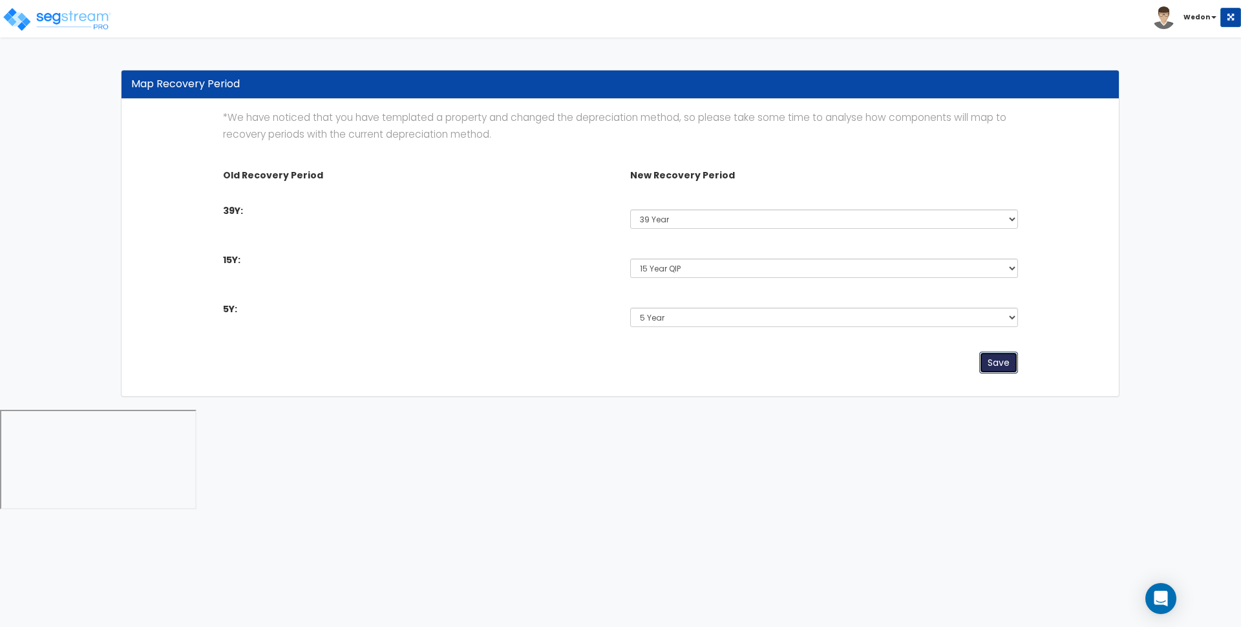
click at [996, 357] on button "Save" at bounding box center [998, 363] width 39 height 22
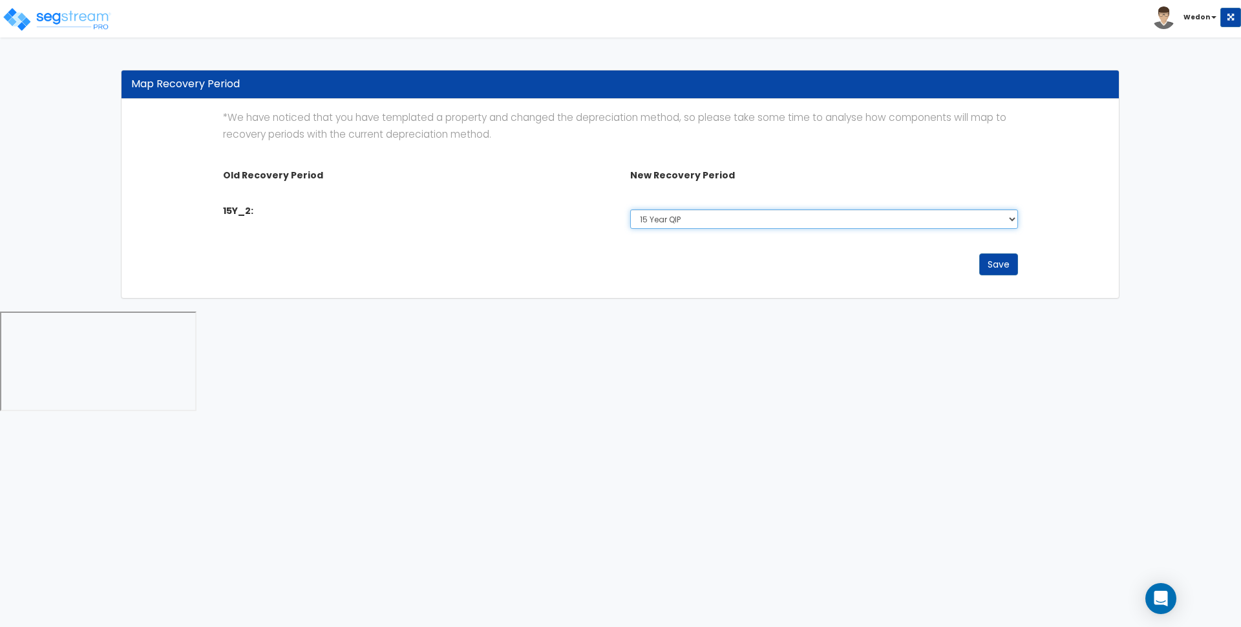
click at [684, 216] on select "Select Non-Depreciable Land 5 Year 7 Year 15 Year 15 Year QIP 39 Year" at bounding box center [824, 218] width 388 height 19
click at [1006, 266] on button "Save" at bounding box center [998, 264] width 39 height 22
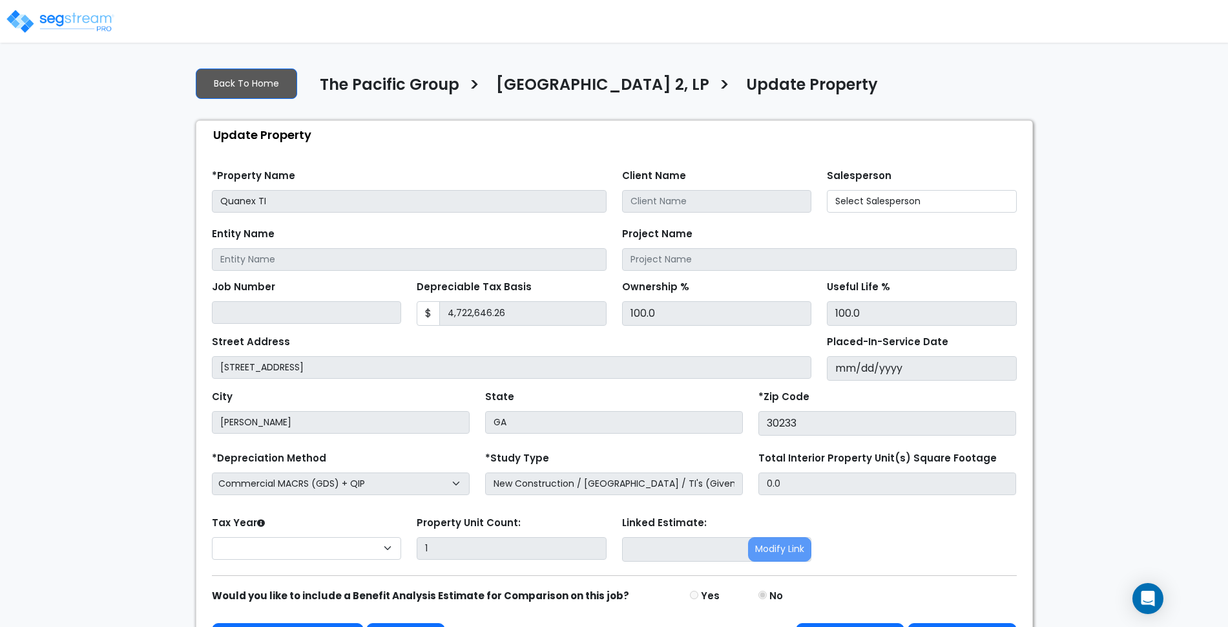
click at [0, 388] on div "We are Building your Property. So please grab a coffee and let us do the heavy …" at bounding box center [614, 362] width 1228 height 610
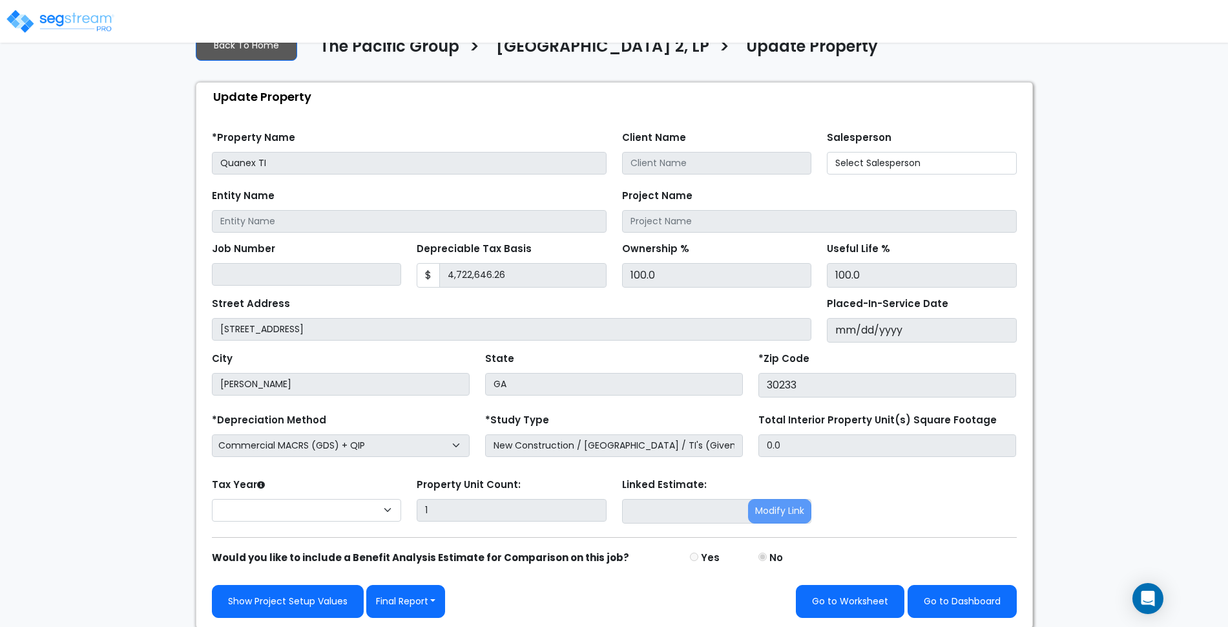
scroll to position [40, 0]
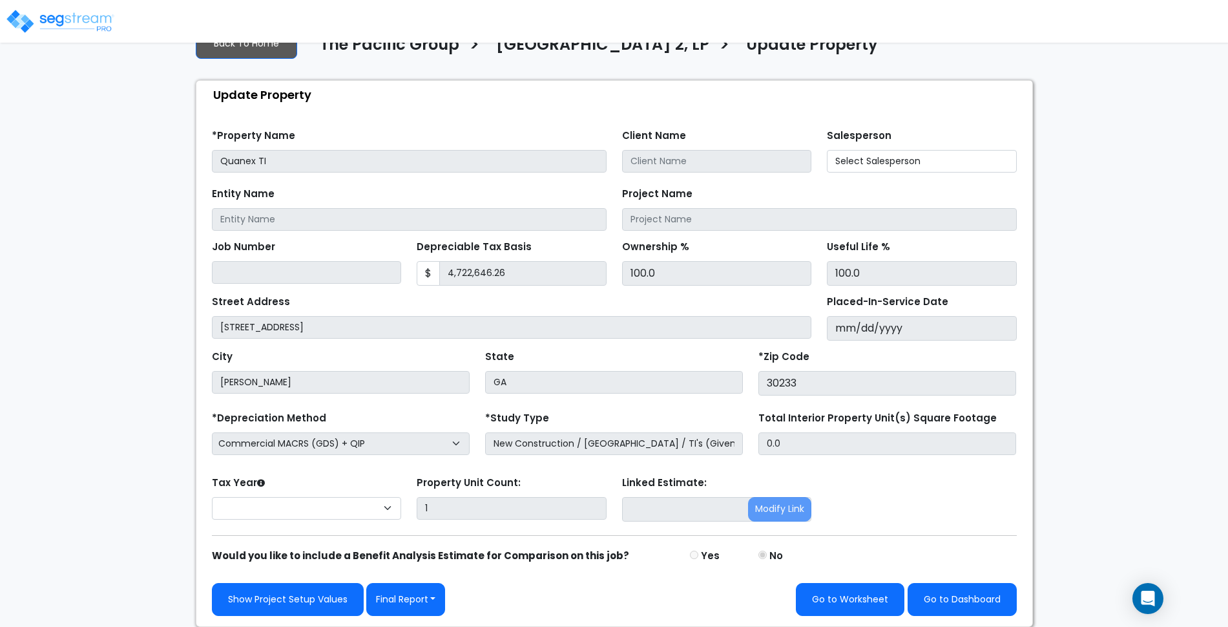
click at [1115, 250] on div "We are Building your Property. So please grab a coffee and let us do the heavy …" at bounding box center [614, 322] width 1228 height 610
click at [1172, 310] on div "We are Building your Property. So please grab a coffee and let us do the heavy …" at bounding box center [614, 322] width 1228 height 610
click at [1173, 255] on div "We are Building your Property. So please grab a coffee and let us do the heavy …" at bounding box center [614, 322] width 1228 height 610
drag, startPoint x: 218, startPoint y: 447, endPoint x: 341, endPoint y: 447, distance: 122.1
click at [341, 447] on select "Commercial MACRS (GDS) Residential Rental MACRS (GDS) Commercial MACRS (ADS) Co…" at bounding box center [341, 443] width 258 height 23
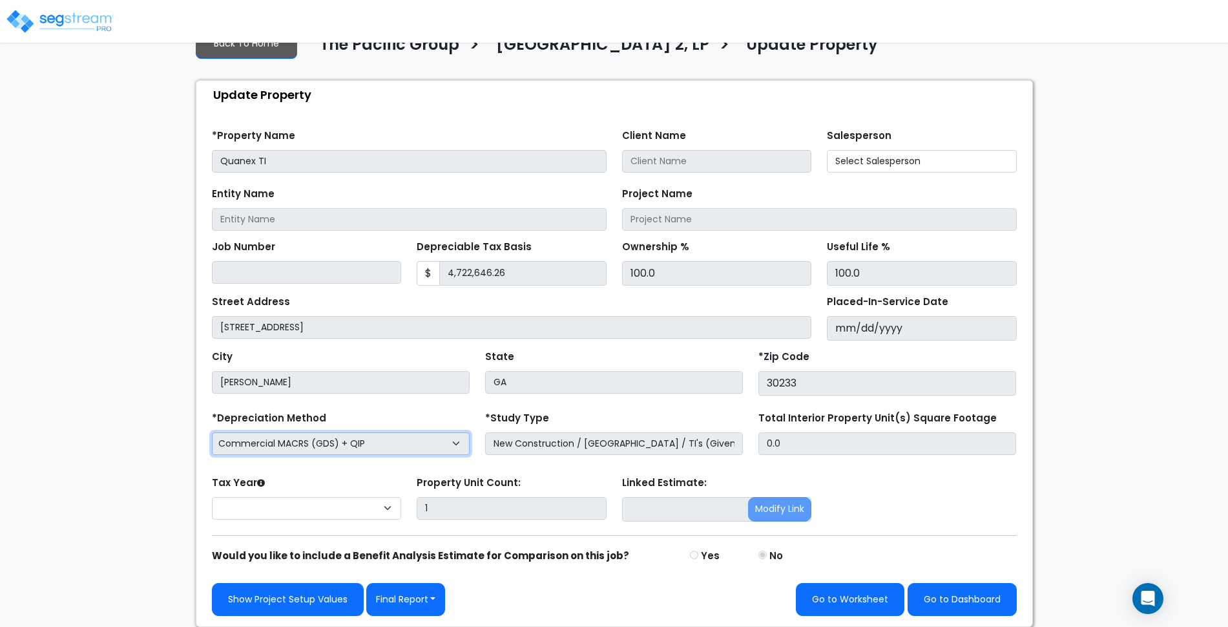
drag, startPoint x: 414, startPoint y: 450, endPoint x: 423, endPoint y: 438, distance: 14.3
click at [414, 450] on select "Commercial MACRS (GDS) Residential Rental MACRS (GDS) Commercial MACRS (ADS) Co…" at bounding box center [341, 443] width 258 height 23
click at [434, 449] on select "Commercial MACRS (GDS) Residential Rental MACRS (GDS) Commercial MACRS (ADS) Co…" at bounding box center [341, 443] width 258 height 23
click at [212, 432] on select "Commercial MACRS (GDS) Residential Rental MACRS (GDS) Commercial MACRS (ADS) Co…" at bounding box center [341, 443] width 258 height 23
drag, startPoint x: 404, startPoint y: 447, endPoint x: 423, endPoint y: 439, distance: 20.0
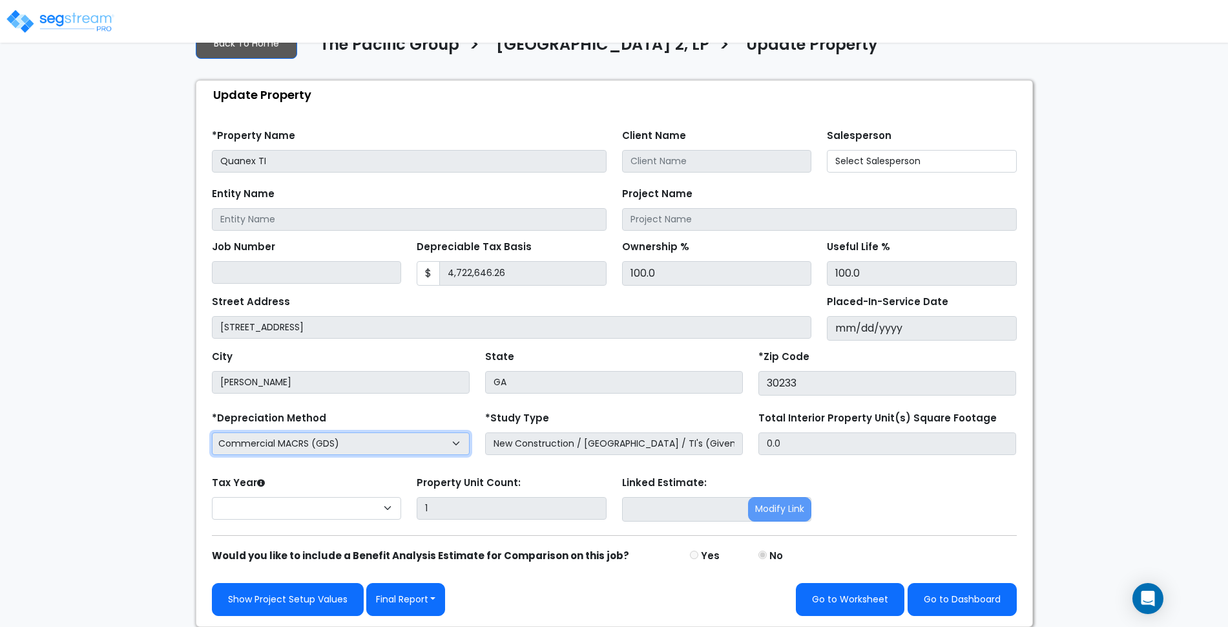
click at [404, 447] on select "Commercial MACRS (GDS) Residential Rental MACRS (GDS) Commercial MACRS (ADS) Co…" at bounding box center [341, 443] width 258 height 23
select select "CM(+Q_1"
click at [212, 432] on select "Commercial MACRS (GDS) Residential Rental MACRS (GDS) Commercial MACRS (ADS) Co…" at bounding box center [341, 443] width 258 height 23
click at [408, 410] on div "*Depreciation Method Commercial MACRS (GDS) Residential Rental MACRS (GDS) Comm…" at bounding box center [340, 434] width 273 height 52
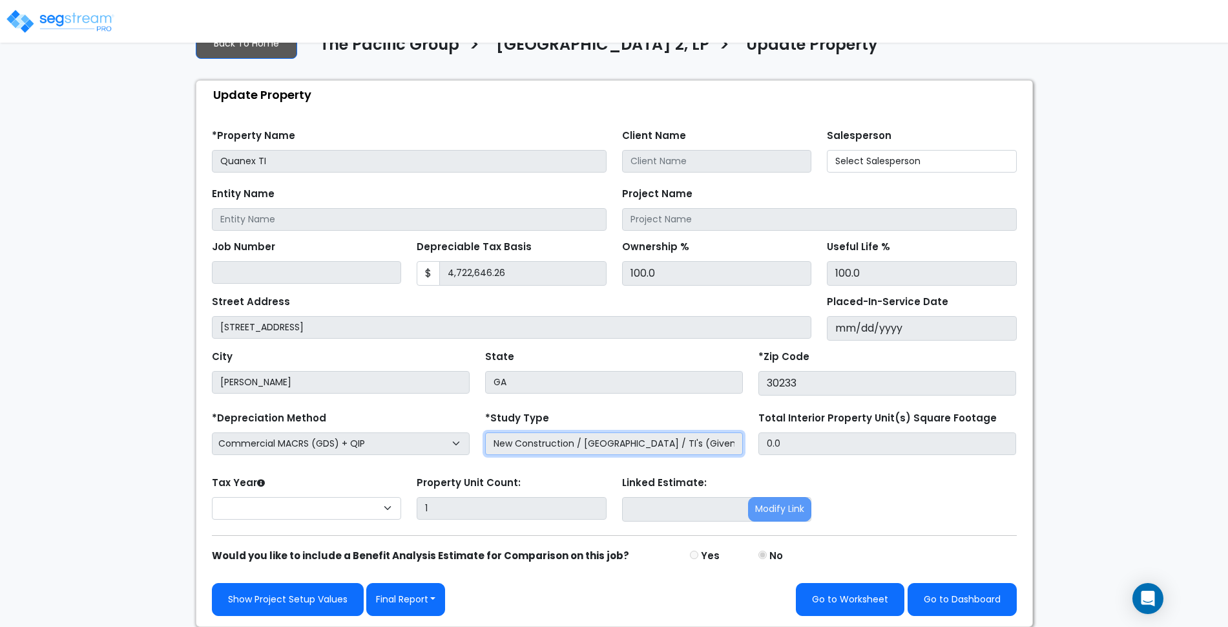
click at [679, 445] on input "New Construction / [GEOGRAPHIC_DATA] / TI's (Given Costs)" at bounding box center [614, 443] width 258 height 23
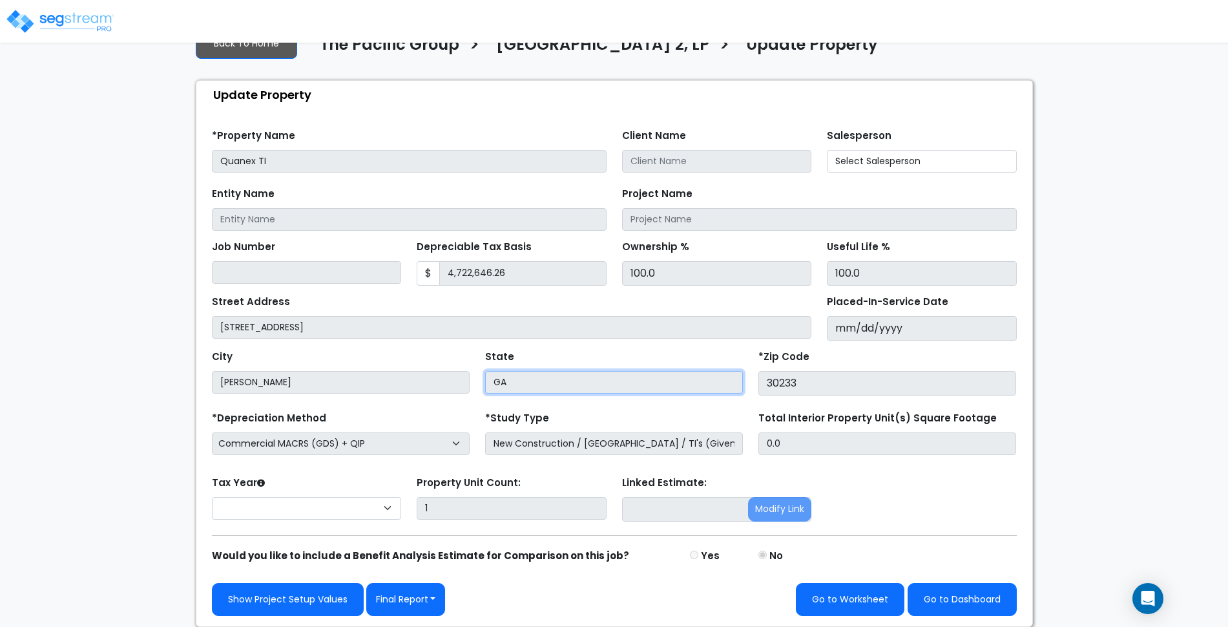
drag, startPoint x: 675, startPoint y: 379, endPoint x: 679, endPoint y: 372, distance: 8.7
click at [675, 379] on input "GA" at bounding box center [614, 382] width 258 height 23
click at [693, 342] on div "City Jackson State GA *Zip Code 30233" at bounding box center [614, 368] width 821 height 55
click at [426, 399] on form "*Property Name Quanex TI Client Name Salesperson Entity Name $ $" at bounding box center [614, 368] width 805 height 496
click at [1068, 198] on div "We are Building your Property. So please grab a coffee and let us do the heavy …" at bounding box center [614, 322] width 1228 height 610
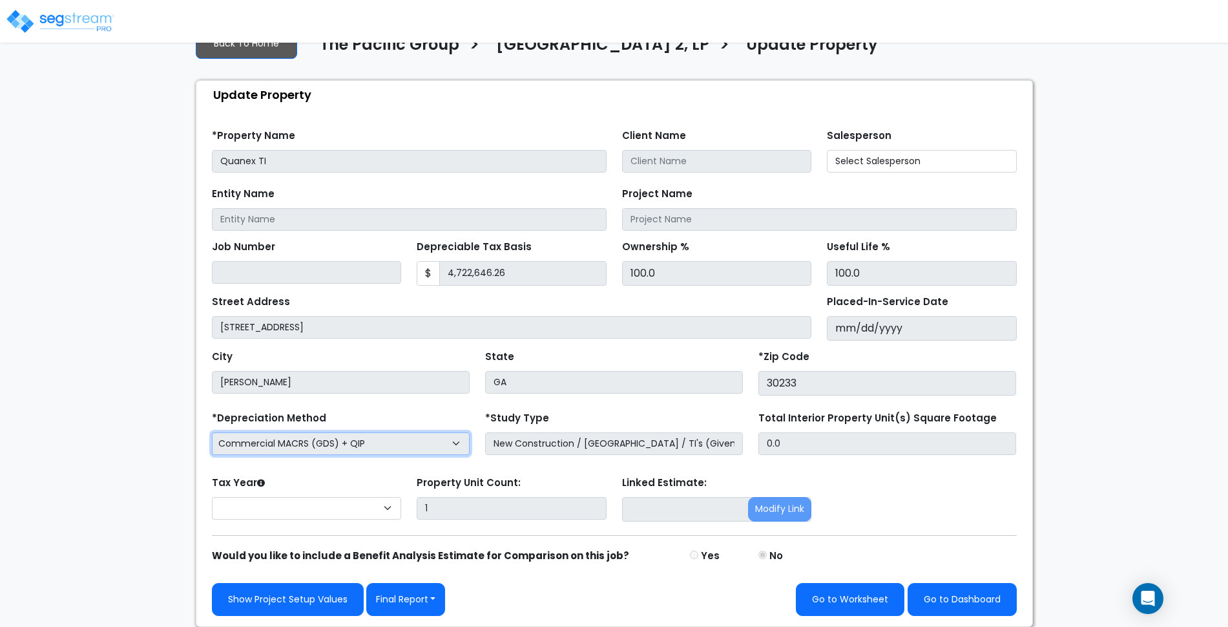
drag, startPoint x: 219, startPoint y: 443, endPoint x: 364, endPoint y: 447, distance: 144.8
click at [365, 448] on select "Commercial MACRS (GDS) Residential Rental MACRS (GDS) Commercial MACRS (ADS) Co…" at bounding box center [341, 443] width 258 height 23
click at [345, 444] on select "Commercial MACRS (GDS) Residential Rental MACRS (GDS) Commercial MACRS (ADS) Co…" at bounding box center [341, 443] width 258 height 23
click at [344, 443] on select "Commercial MACRS (GDS) Residential Rental MACRS (GDS) Commercial MACRS (ADS) Co…" at bounding box center [341, 443] width 258 height 23
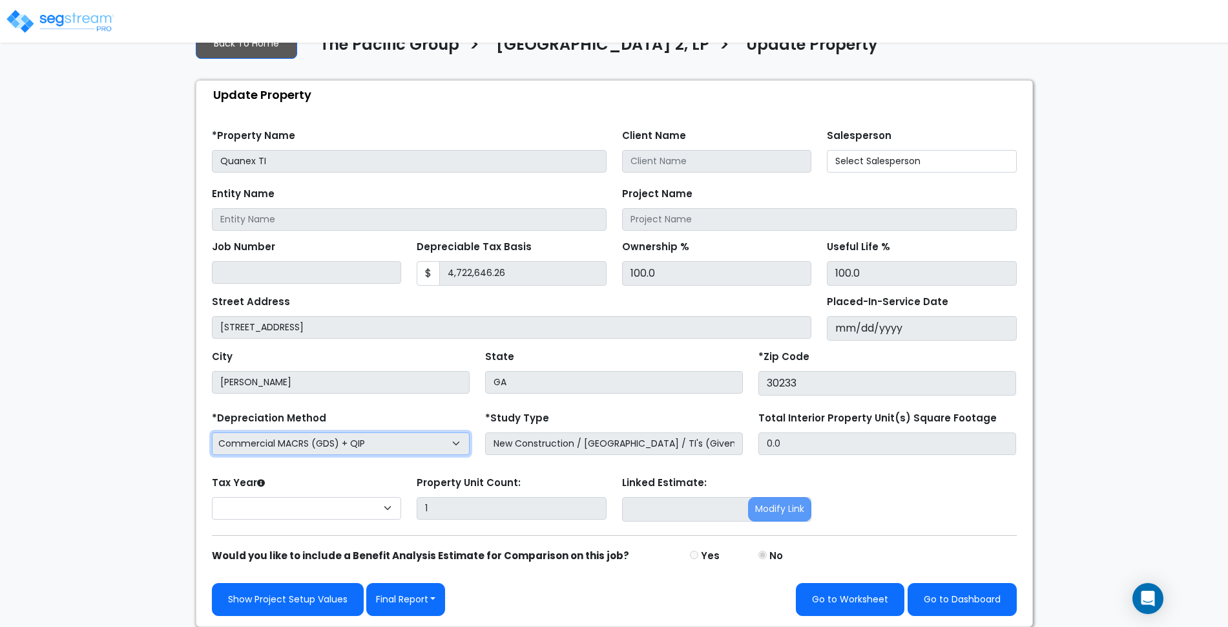
click at [344, 443] on select "Commercial MACRS (GDS) Residential Rental MACRS (GDS) Commercial MACRS (ADS) Co…" at bounding box center [341, 443] width 258 height 23
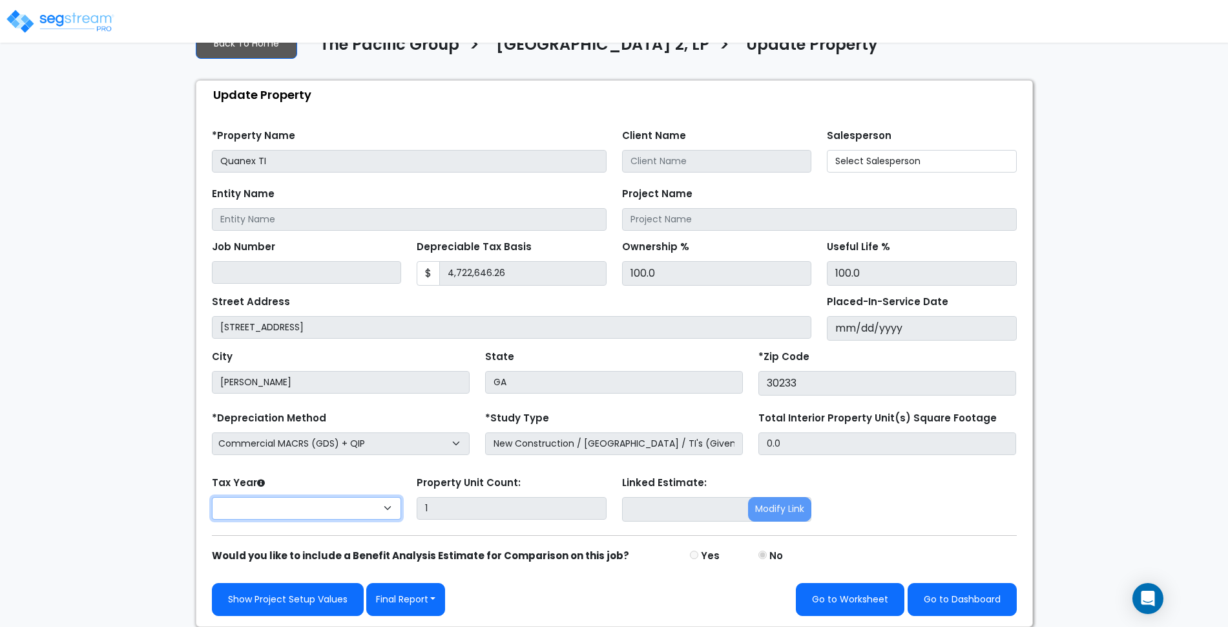
click at [339, 500] on select "Tax Year Please Enter The Placed In Service Date First." at bounding box center [307, 508] width 190 height 23
click at [339, 509] on select "Tax Year Please Enter The Placed In Service Date First." at bounding box center [307, 508] width 190 height 23
drag, startPoint x: 350, startPoint y: 487, endPoint x: 354, endPoint y: 481, distance: 7.0
click at [351, 487] on div "Tax Year Please Enter The Placed In Service Date First." at bounding box center [306, 499] width 205 height 52
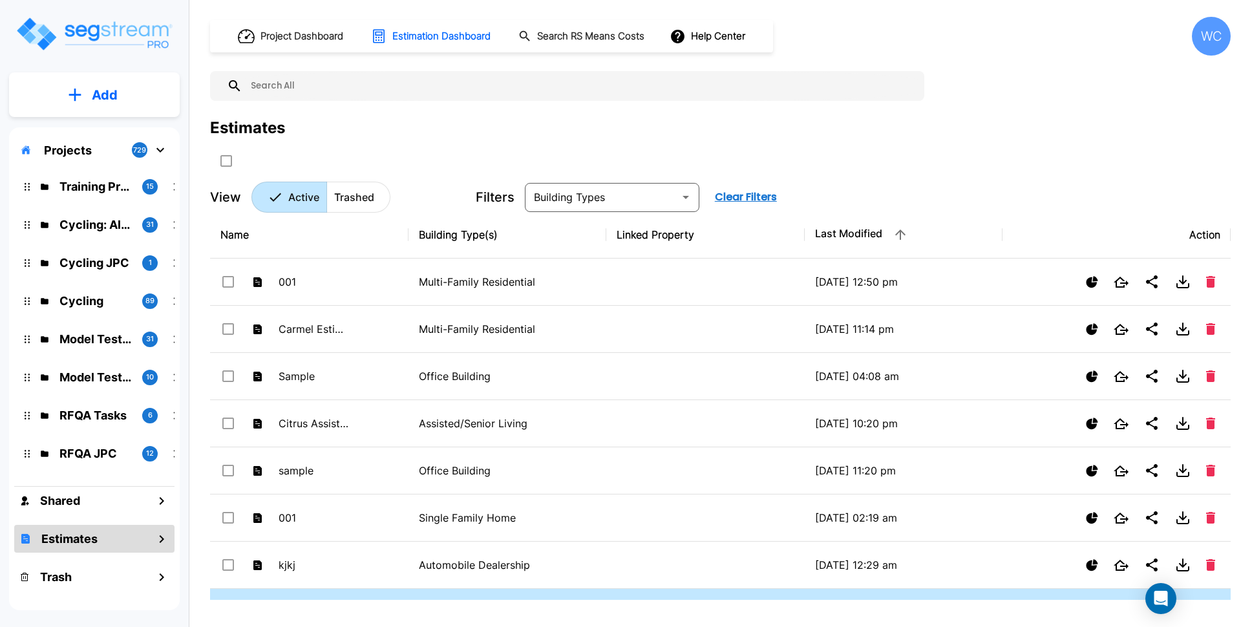
click at [79, 98] on icon "mailbox folders" at bounding box center [74, 95] width 13 height 14
click at [932, 70] on div "Project Dashboard Estimation Dashboard Search RS Means Costs Help Center WC Est…" at bounding box center [720, 115] width 1020 height 196
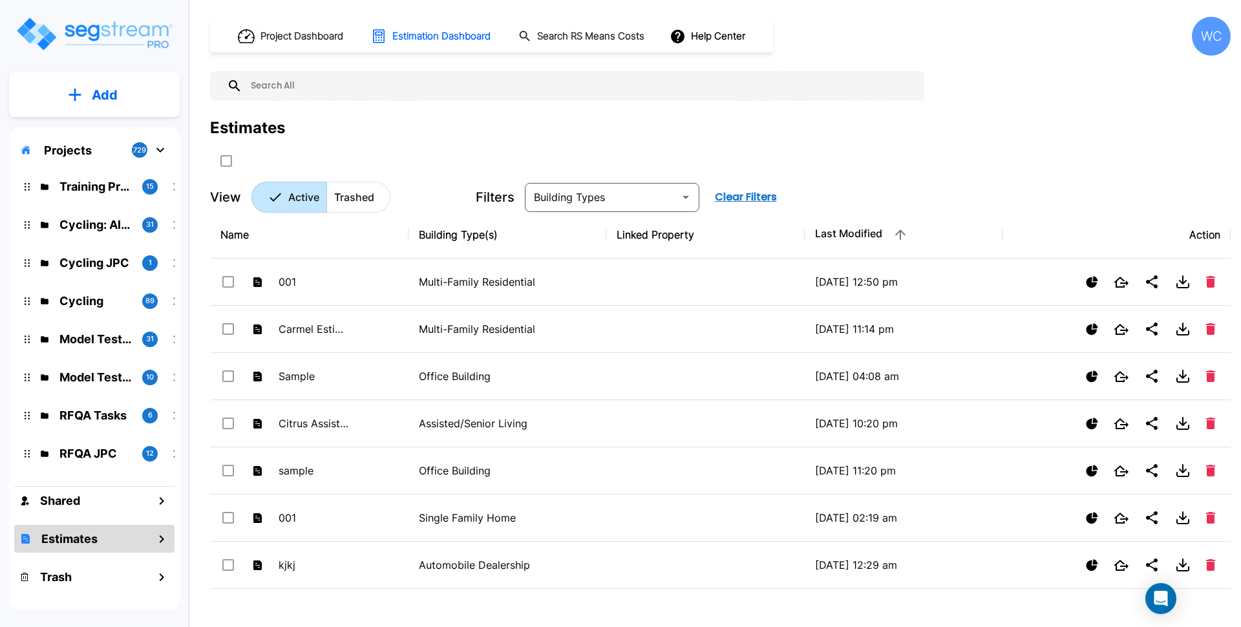
click at [625, 150] on div at bounding box center [462, 160] width 504 height 21
click at [152, 98] on button "Add" at bounding box center [94, 94] width 171 height 37
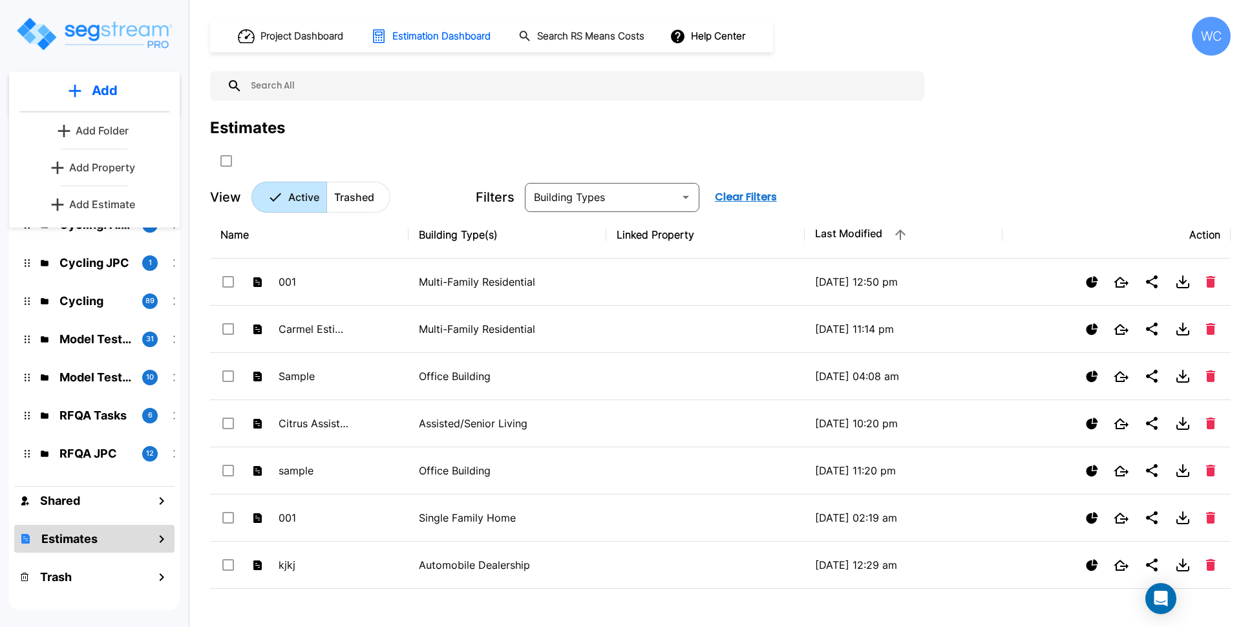
click at [109, 168] on p "Add Property" at bounding box center [102, 168] width 66 height 16
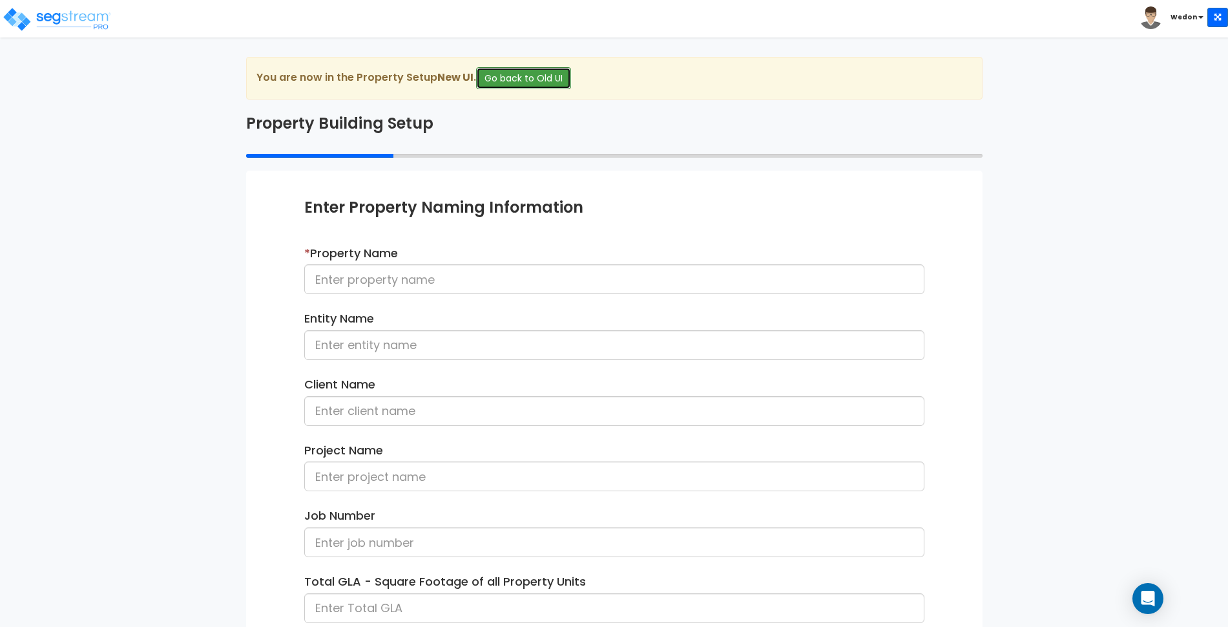
click at [522, 82] on button "Go back to Old UI" at bounding box center [523, 78] width 95 height 22
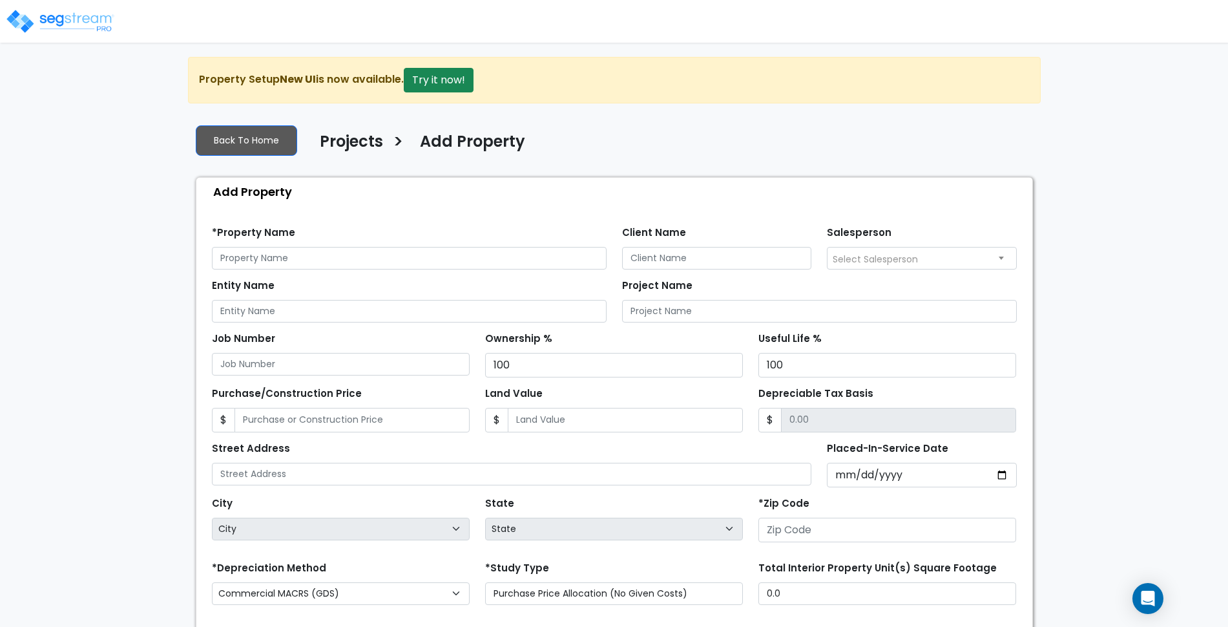
scroll to position [150, 0]
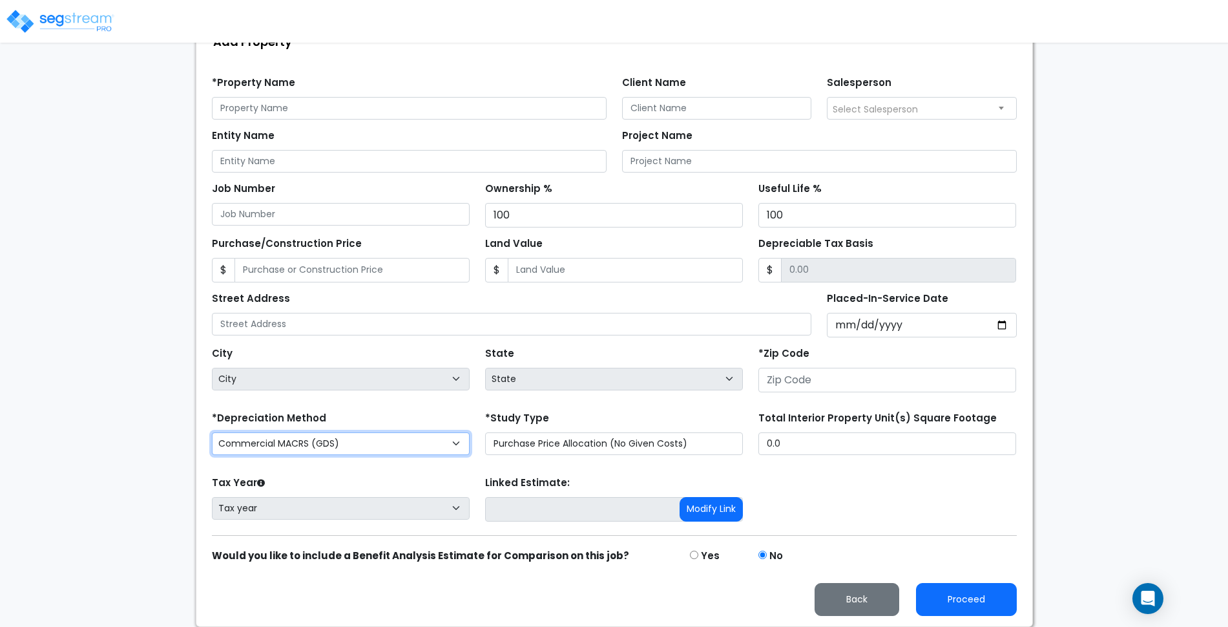
click at [432, 439] on select "Commercial MACRS (GDS) Residential Rental MACRS (GDS) Commercial MACRS (ADS) Co…" at bounding box center [341, 443] width 258 height 23
click at [1158, 202] on div "We are Building your Property. So please grab a coffee and let us do the heavy …" at bounding box center [614, 267] width 1228 height 720
click at [391, 447] on select "Commercial MACRS (GDS) Residential Rental MACRS (GDS) Commercial MACRS (ADS) Co…" at bounding box center [341, 443] width 258 height 23
click at [368, 446] on select "Commercial MACRS (GDS) Residential Rental MACRS (GDS) Commercial MACRS (ADS) Co…" at bounding box center [341, 443] width 258 height 23
drag, startPoint x: 336, startPoint y: 445, endPoint x: 246, endPoint y: 450, distance: 89.9
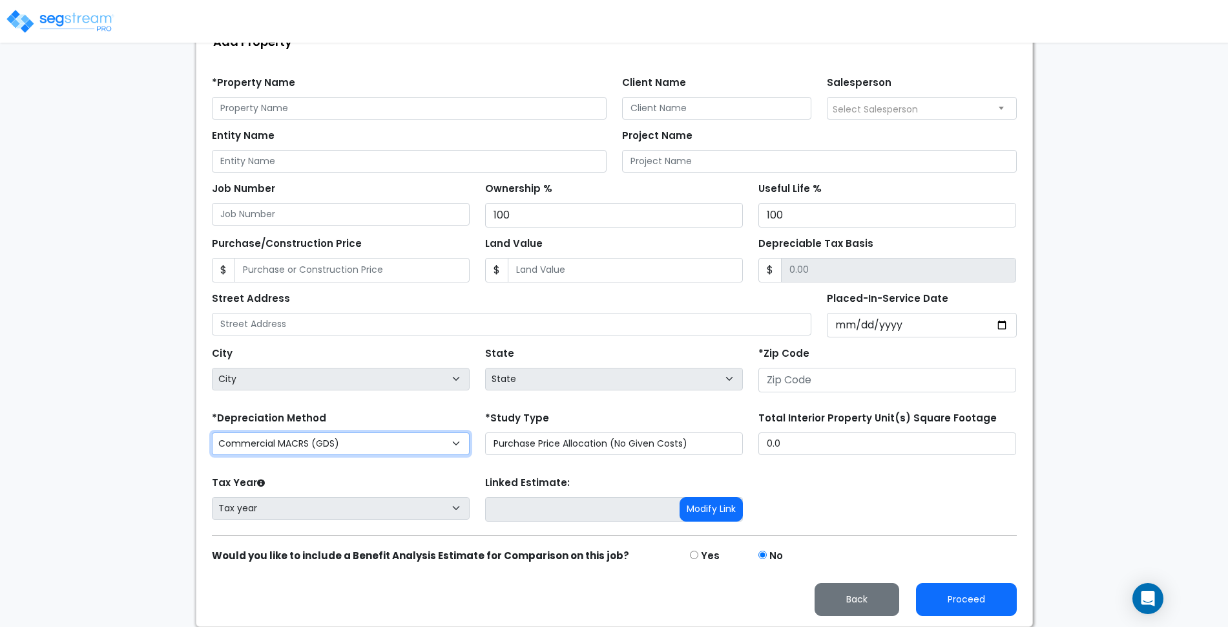
click at [247, 446] on select "Commercial MACRS (GDS) Residential Rental MACRS (GDS) Commercial MACRS (ADS) Co…" at bounding box center [341, 443] width 258 height 23
click at [162, 452] on div "We are Building your Property. So please grab a coffee and let us do the heavy …" at bounding box center [614, 267] width 1228 height 720
